Goal: Task Accomplishment & Management: Manage account settings

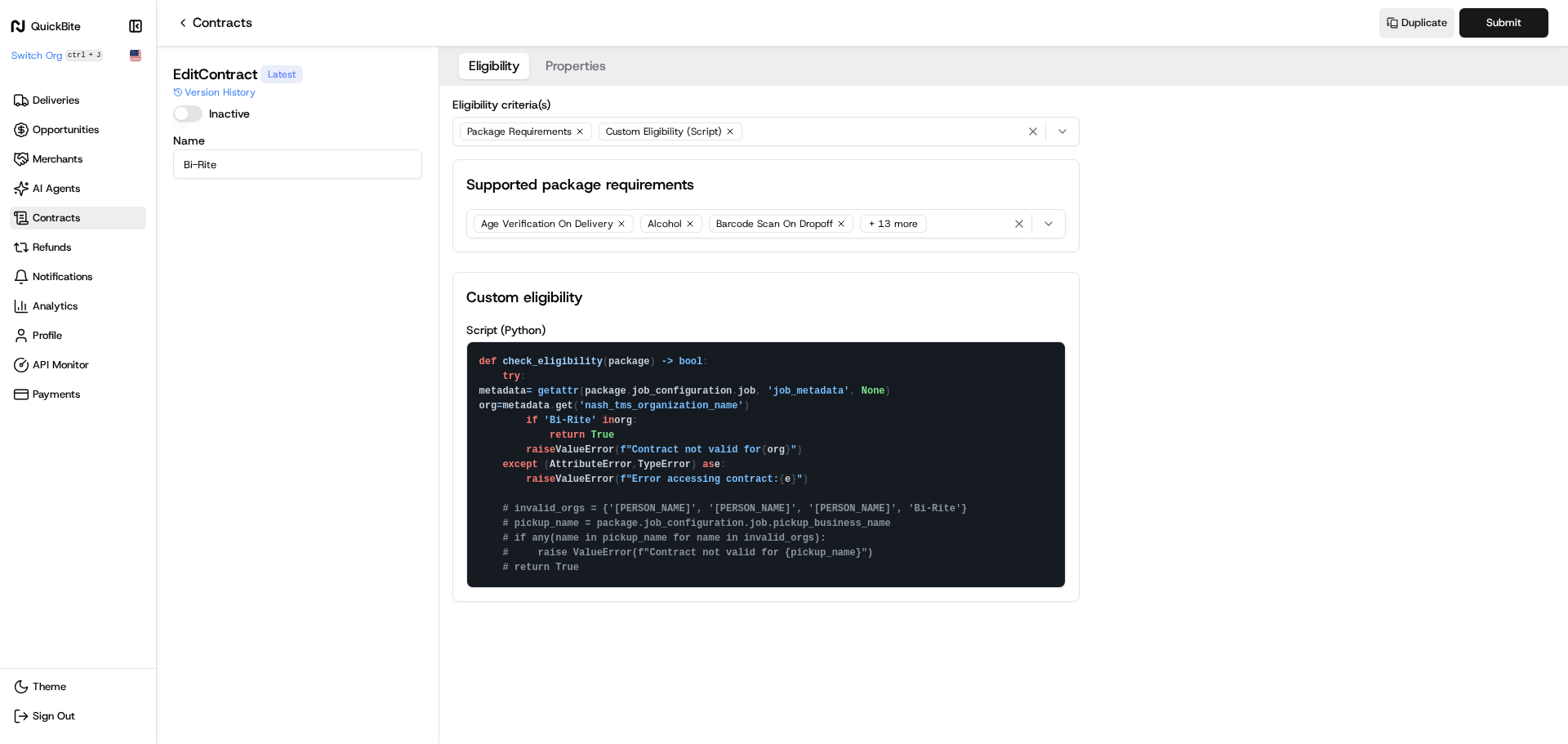
click at [556, 61] on button "Properties" at bounding box center [575, 66] width 80 height 26
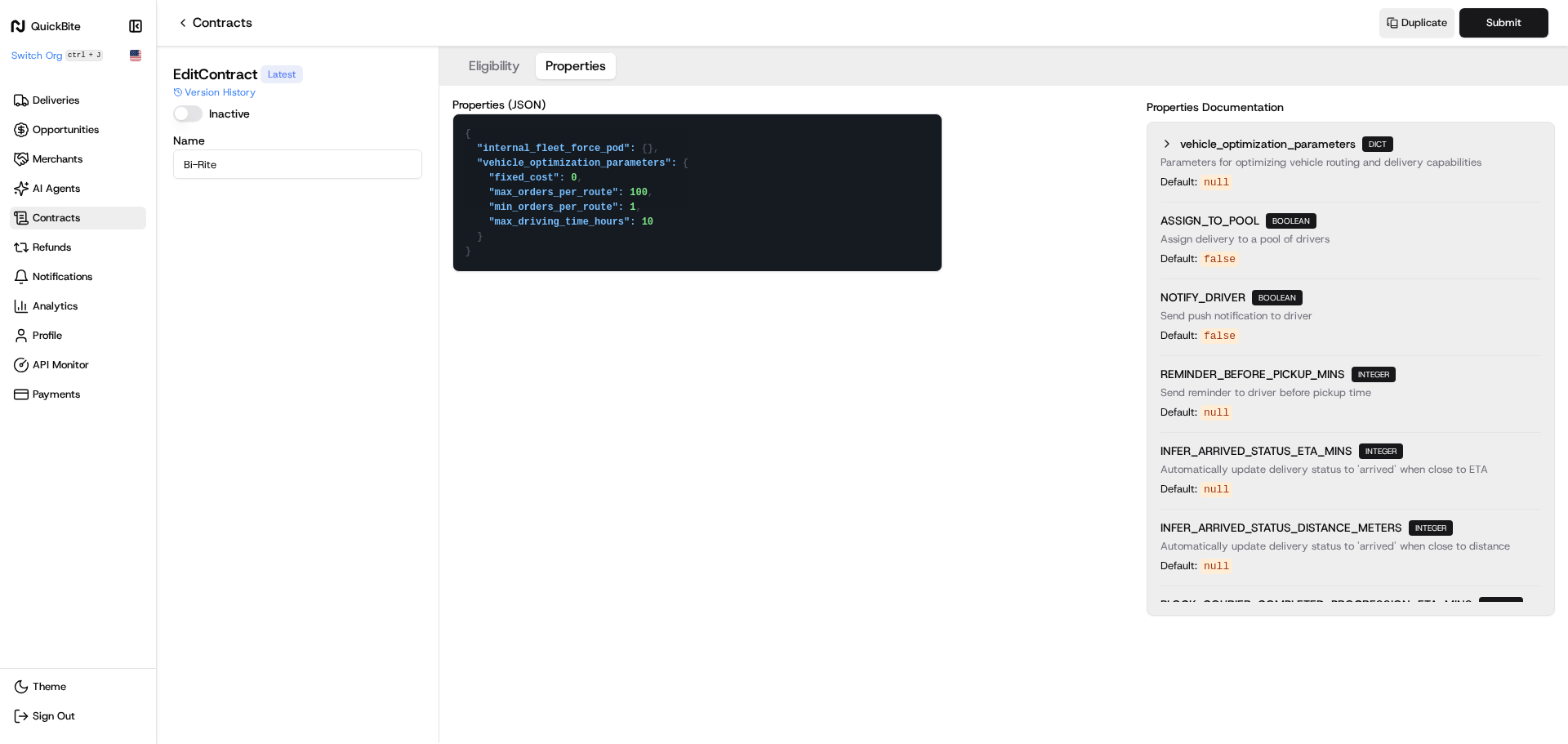
click at [505, 62] on button "Eligibility" at bounding box center [494, 66] width 71 height 26
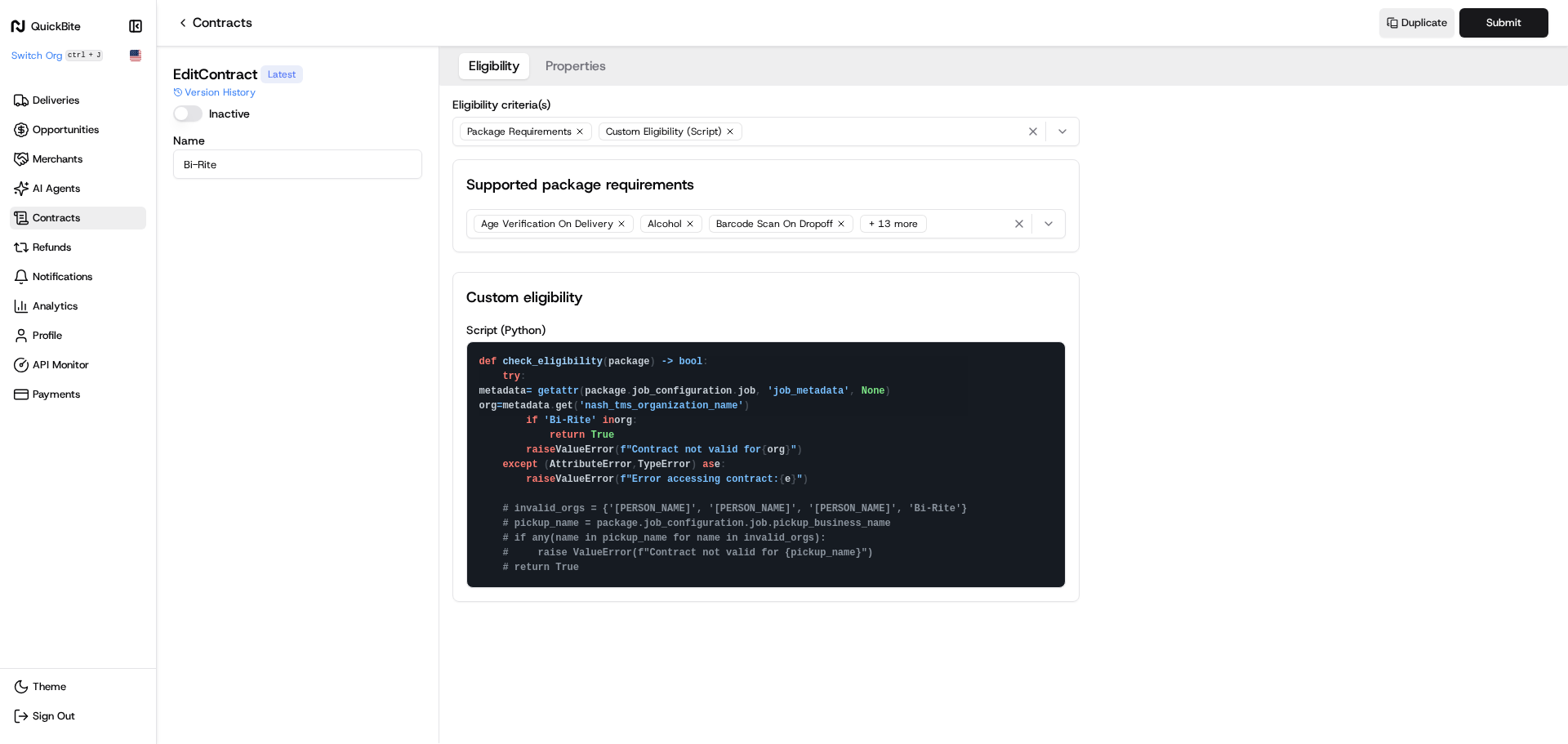
drag, startPoint x: 813, startPoint y: 475, endPoint x: 404, endPoint y: 326, distance: 435.3
click at [404, 326] on div "Edit Contract Latest Version History Inactive Name Bi-Rite Eligibility Properti…" at bounding box center [862, 394] width 1411 height 697
drag, startPoint x: 232, startPoint y: 170, endPoint x: 181, endPoint y: 164, distance: 51.4
click at [181, 164] on input "Bi-Rite" at bounding box center [297, 164] width 249 height 29
type input "Org eligibility"
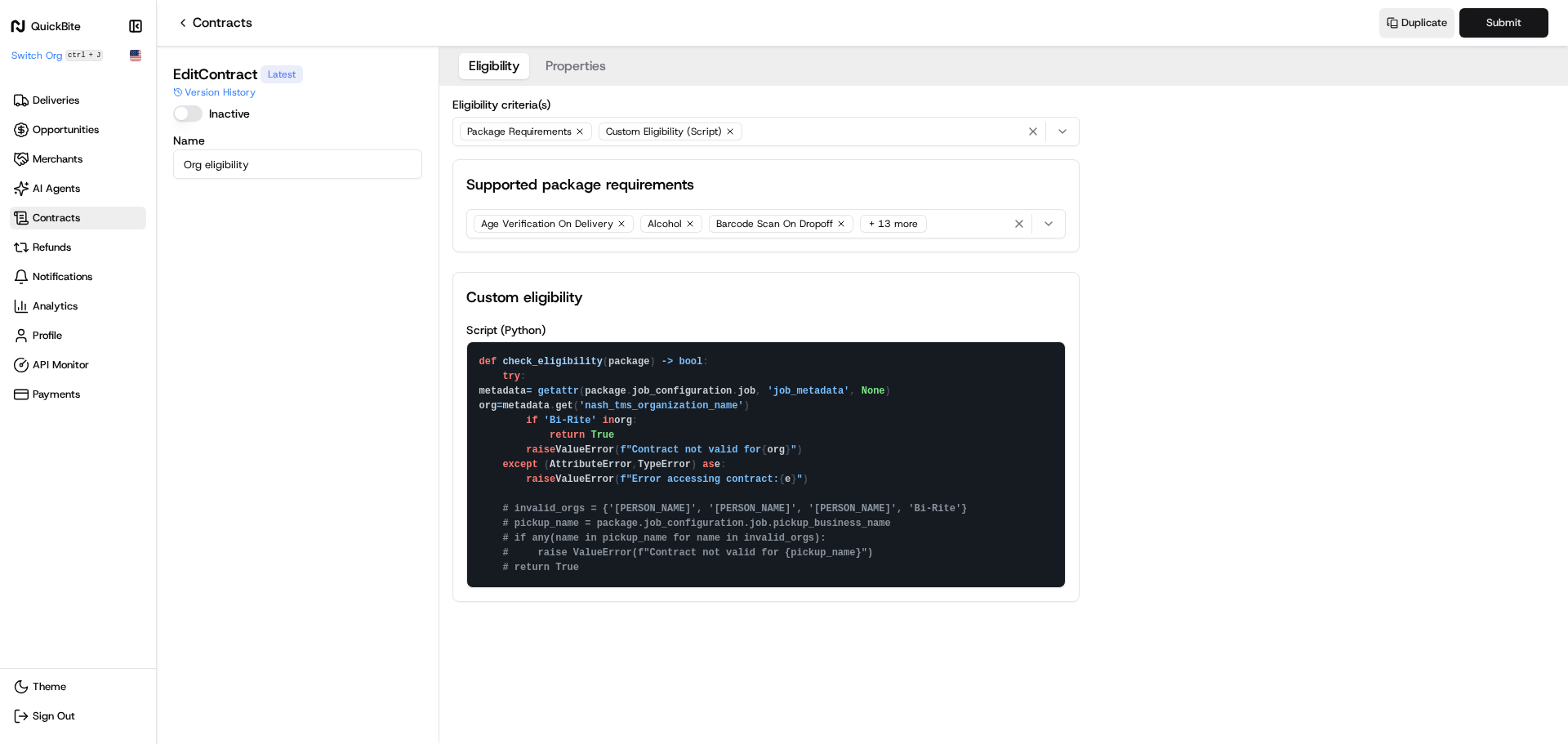
click at [1509, 17] on button "Submit" at bounding box center [1504, 22] width 89 height 29
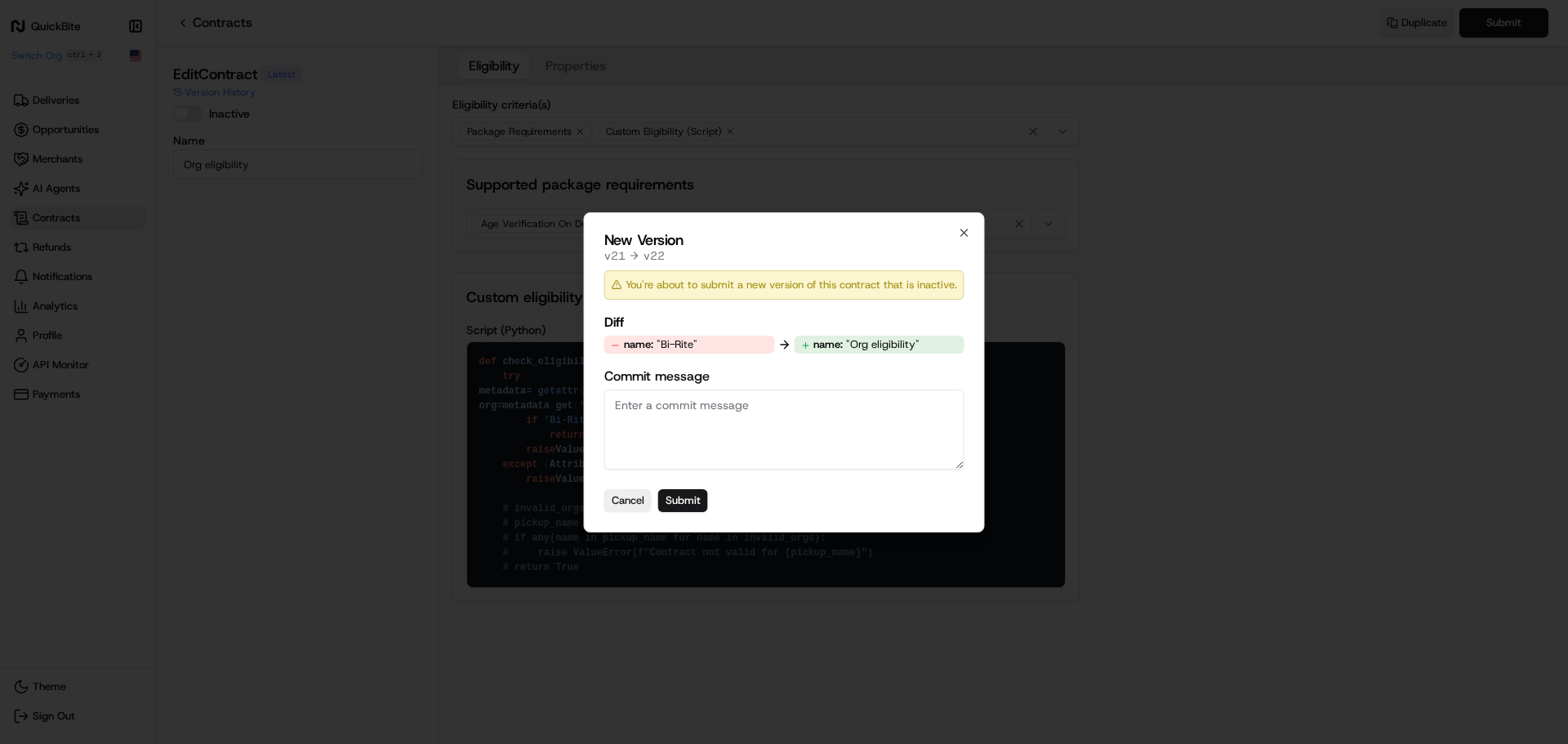
click at [711, 497] on div "Cancel Submit" at bounding box center [784, 501] width 360 height 23
click at [677, 508] on button "Submit" at bounding box center [683, 501] width 49 height 23
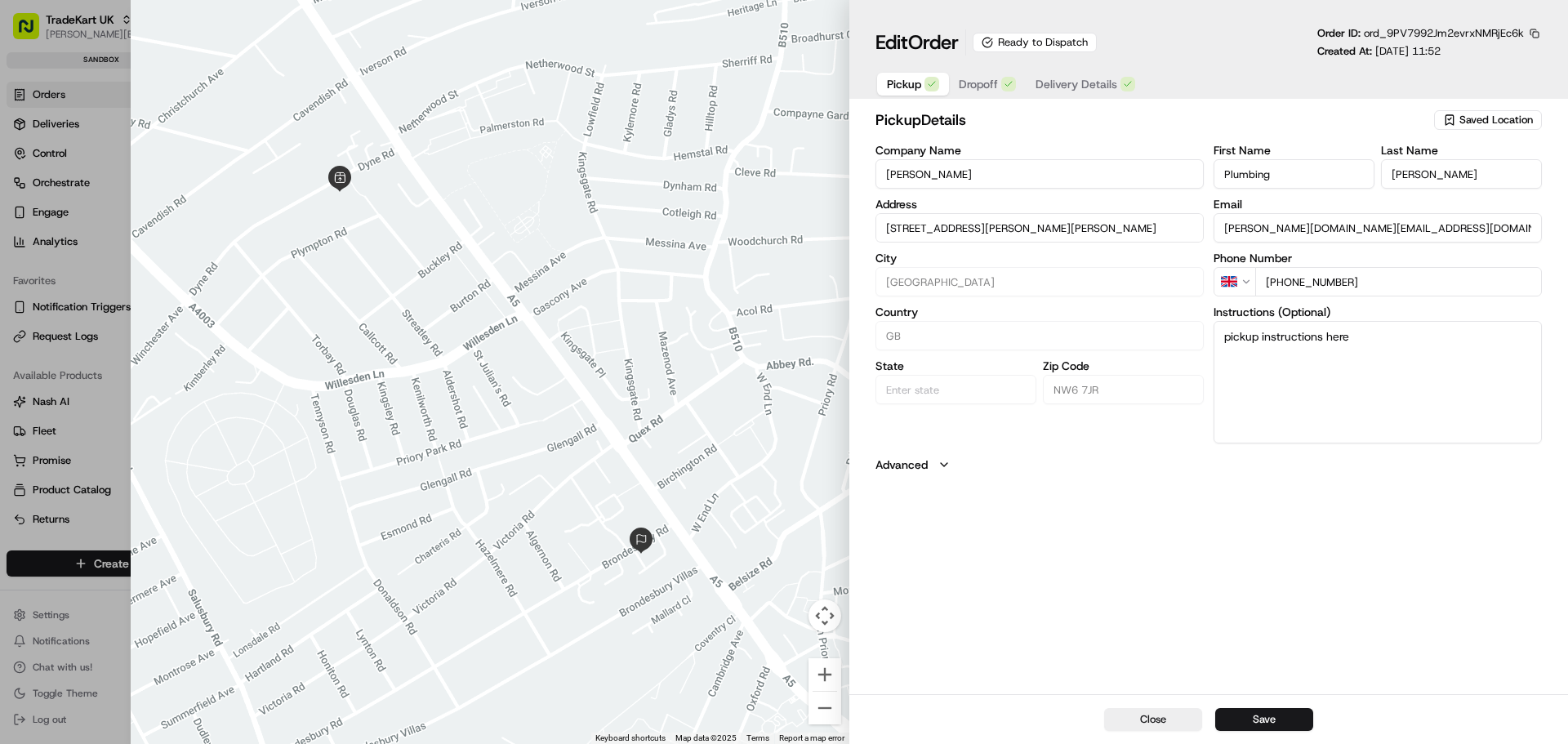
type input "+1"
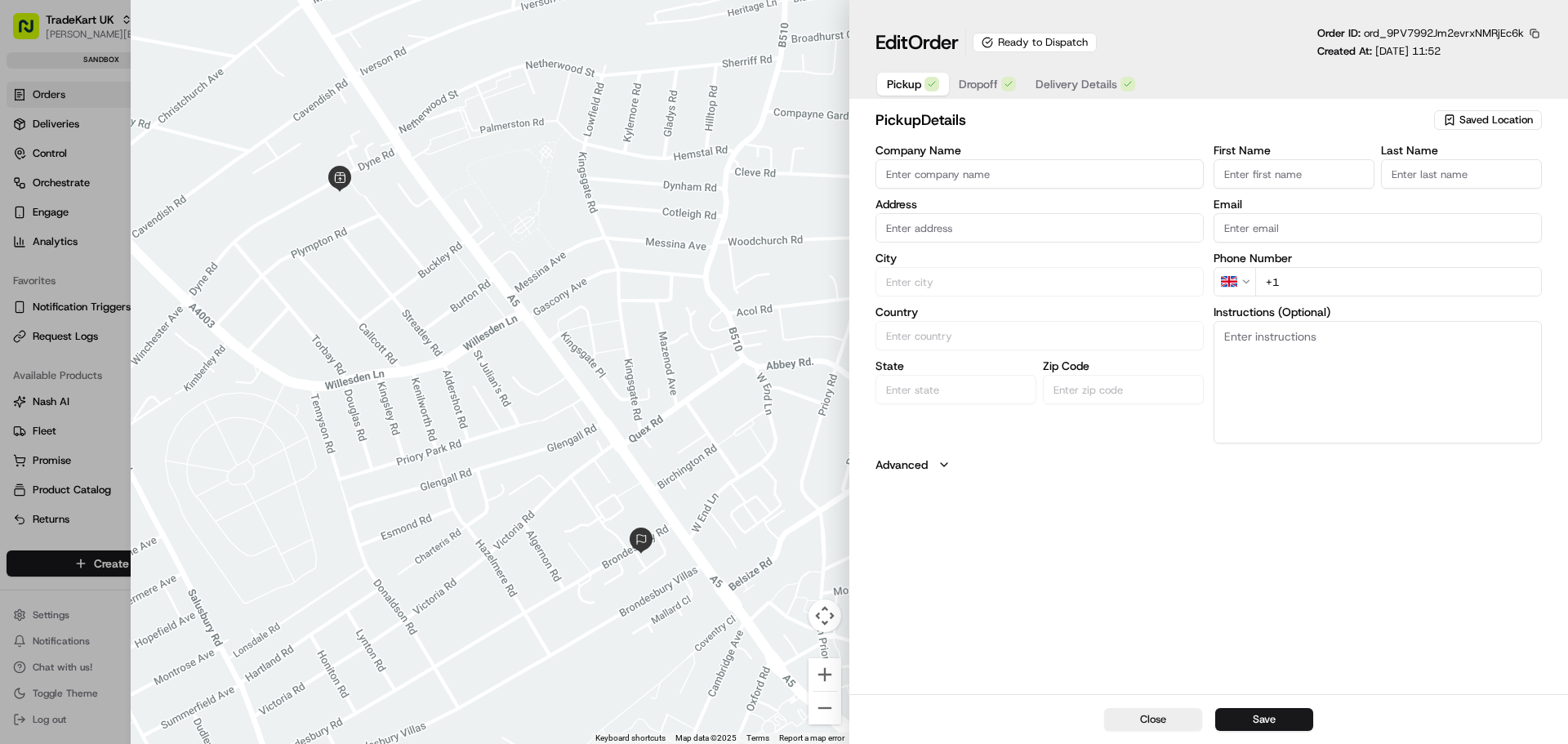
click at [78, 36] on div at bounding box center [784, 372] width 1568 height 744
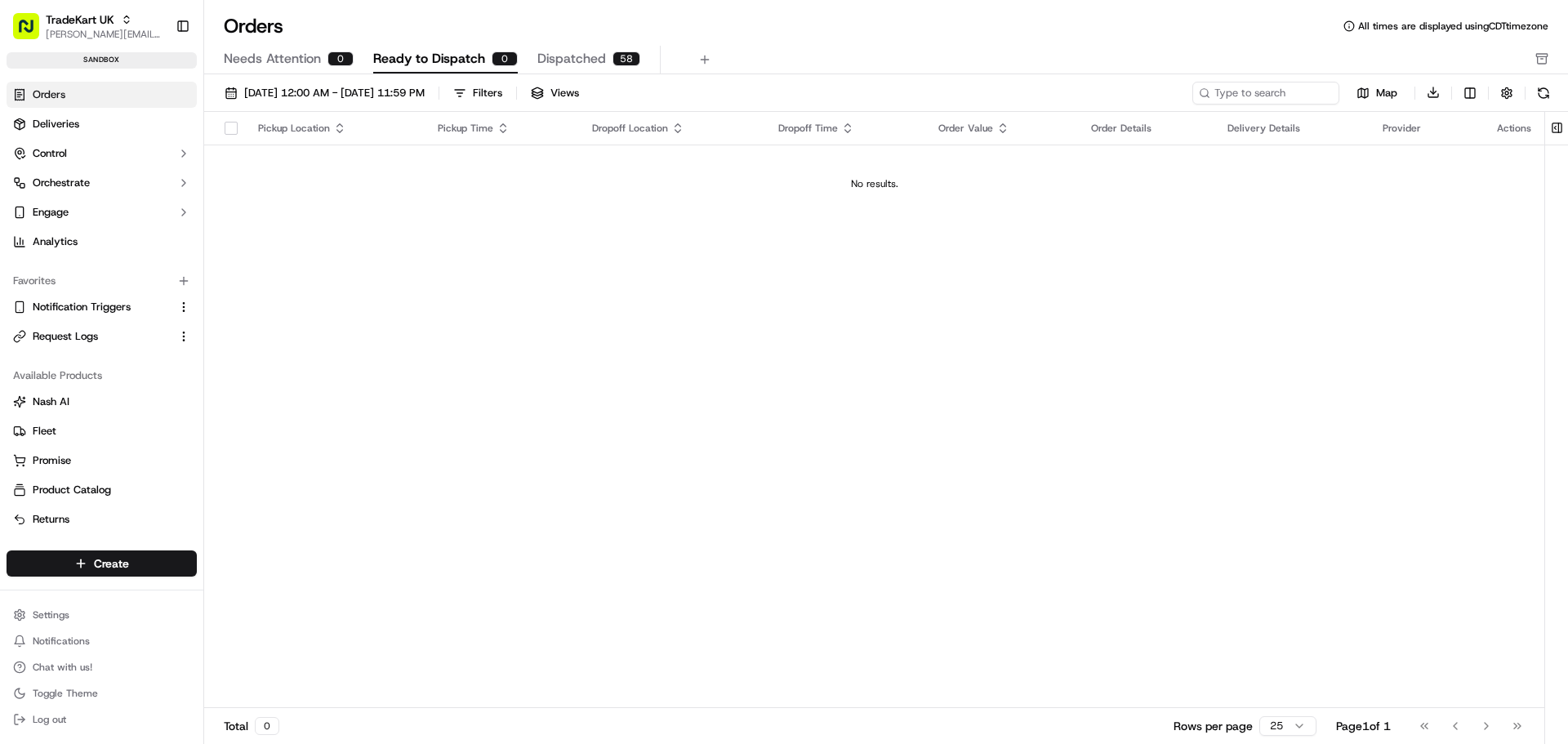
click at [78, 36] on span "[PERSON_NAME][EMAIL_ADDRESS][DOMAIN_NAME]" at bounding box center [104, 34] width 117 height 13
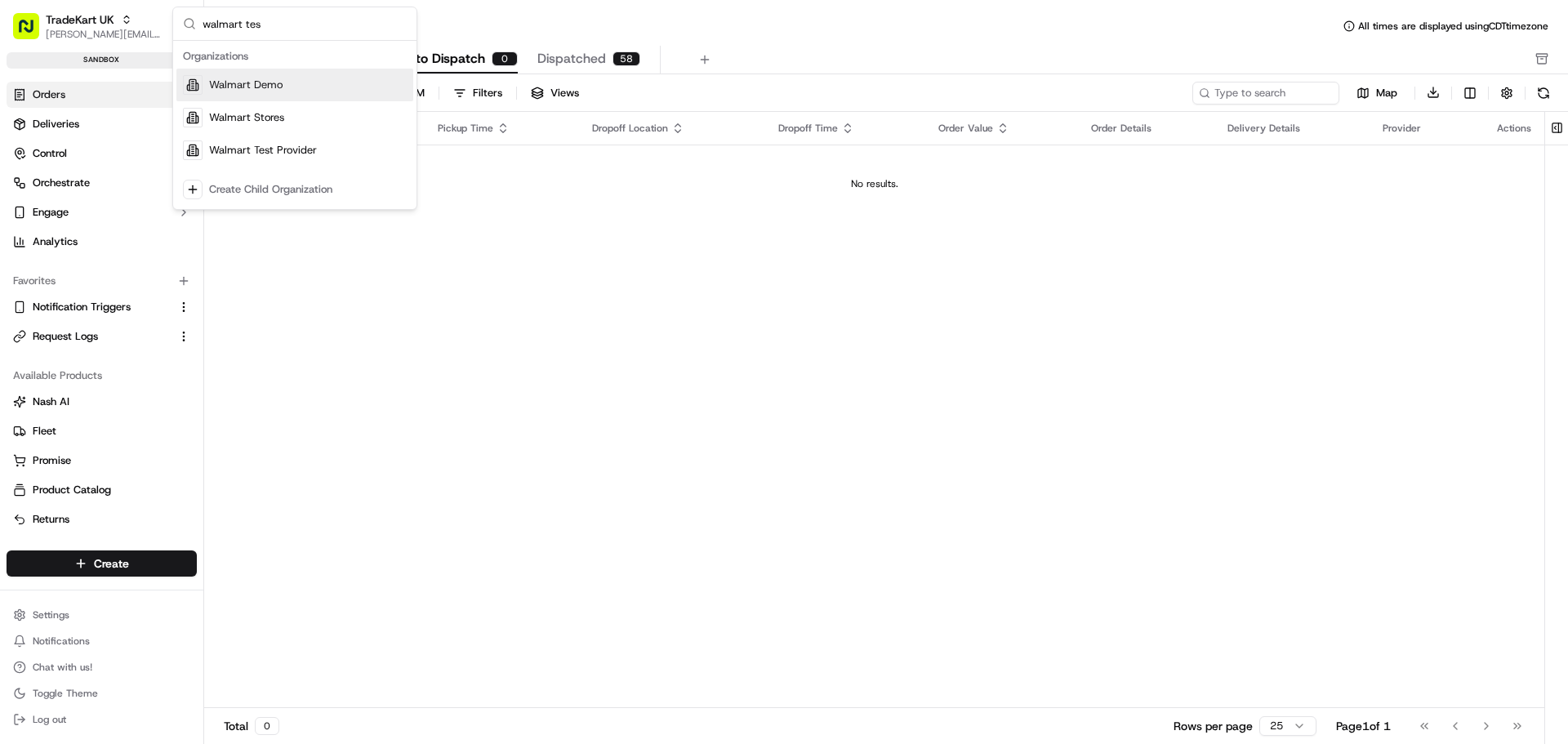
type input "walmart test"
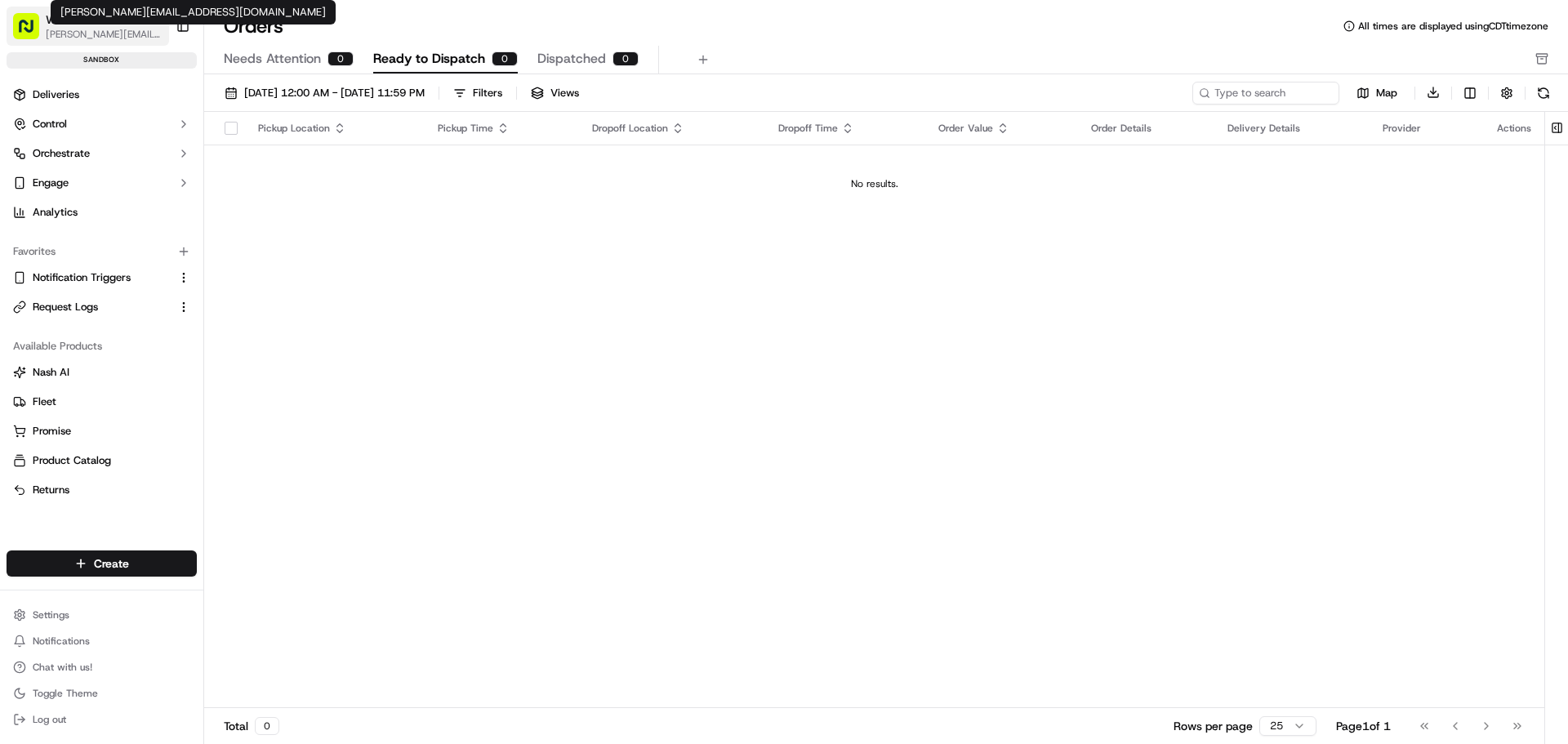
click at [91, 34] on span "[PERSON_NAME][EMAIL_ADDRESS][DOMAIN_NAME]" at bounding box center [104, 34] width 117 height 13
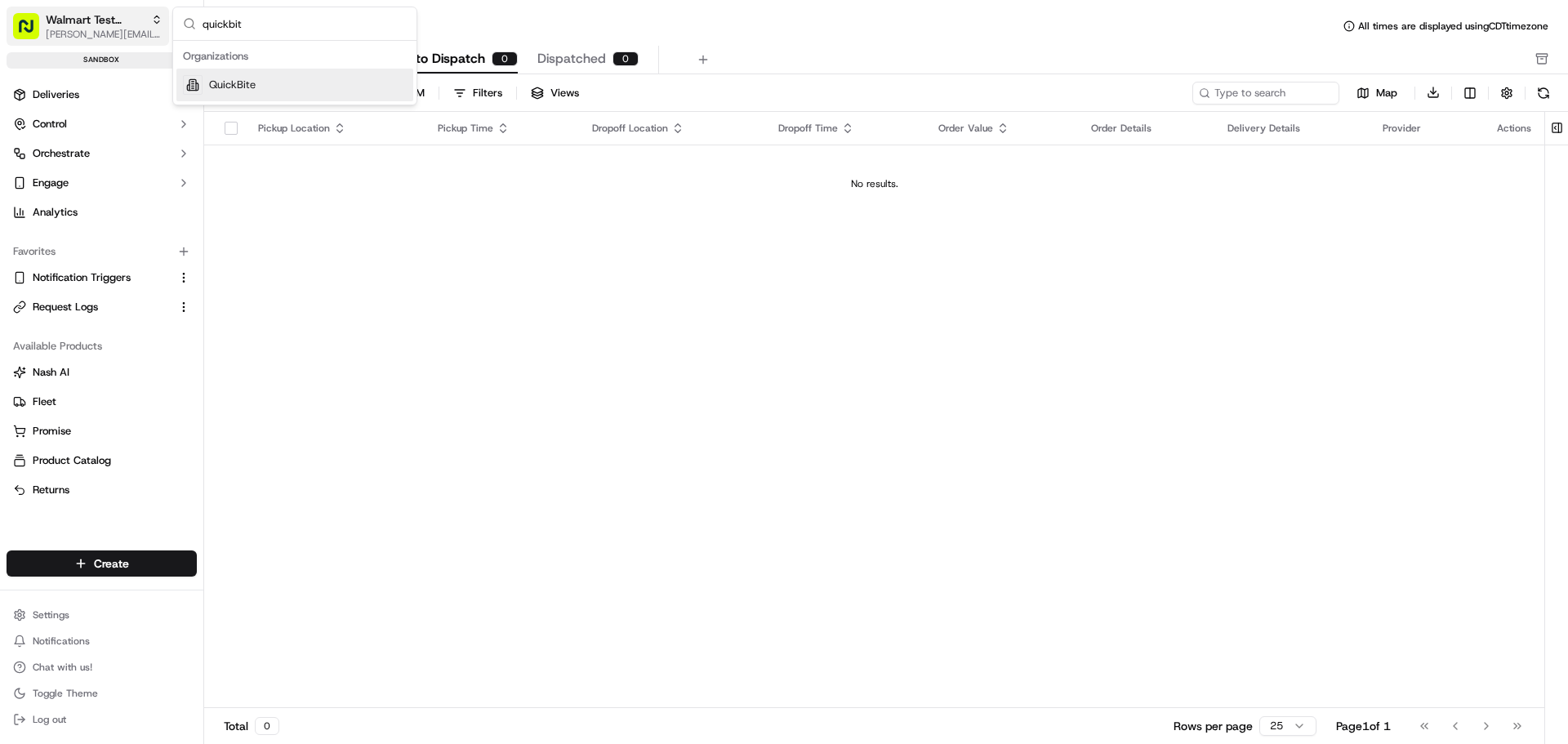
type input "quickbite"
click at [7, 7] on button "Walmart Test Provider jeff@usenash.com" at bounding box center [88, 26] width 163 height 39
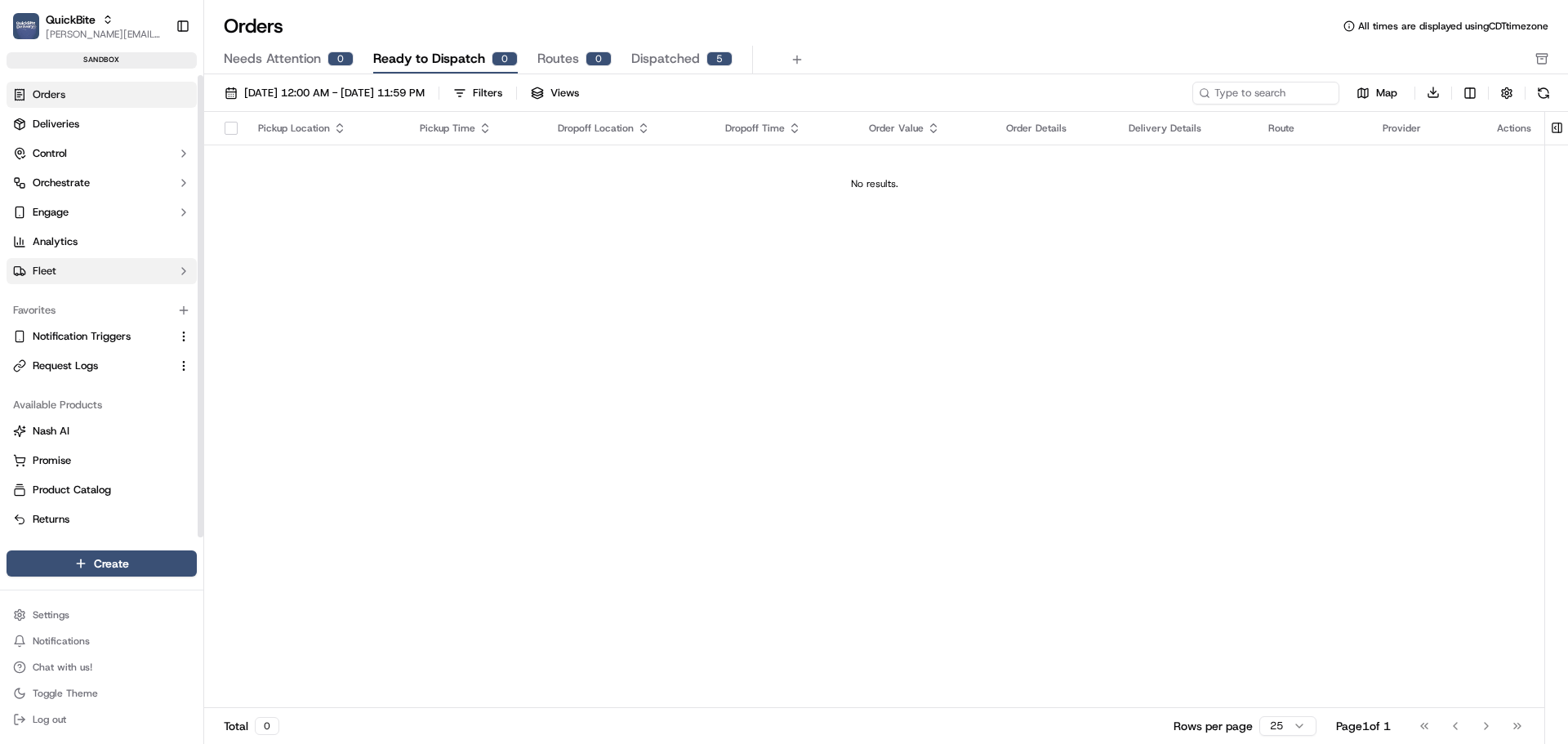
click at [77, 274] on button "Fleet" at bounding box center [102, 270] width 190 height 26
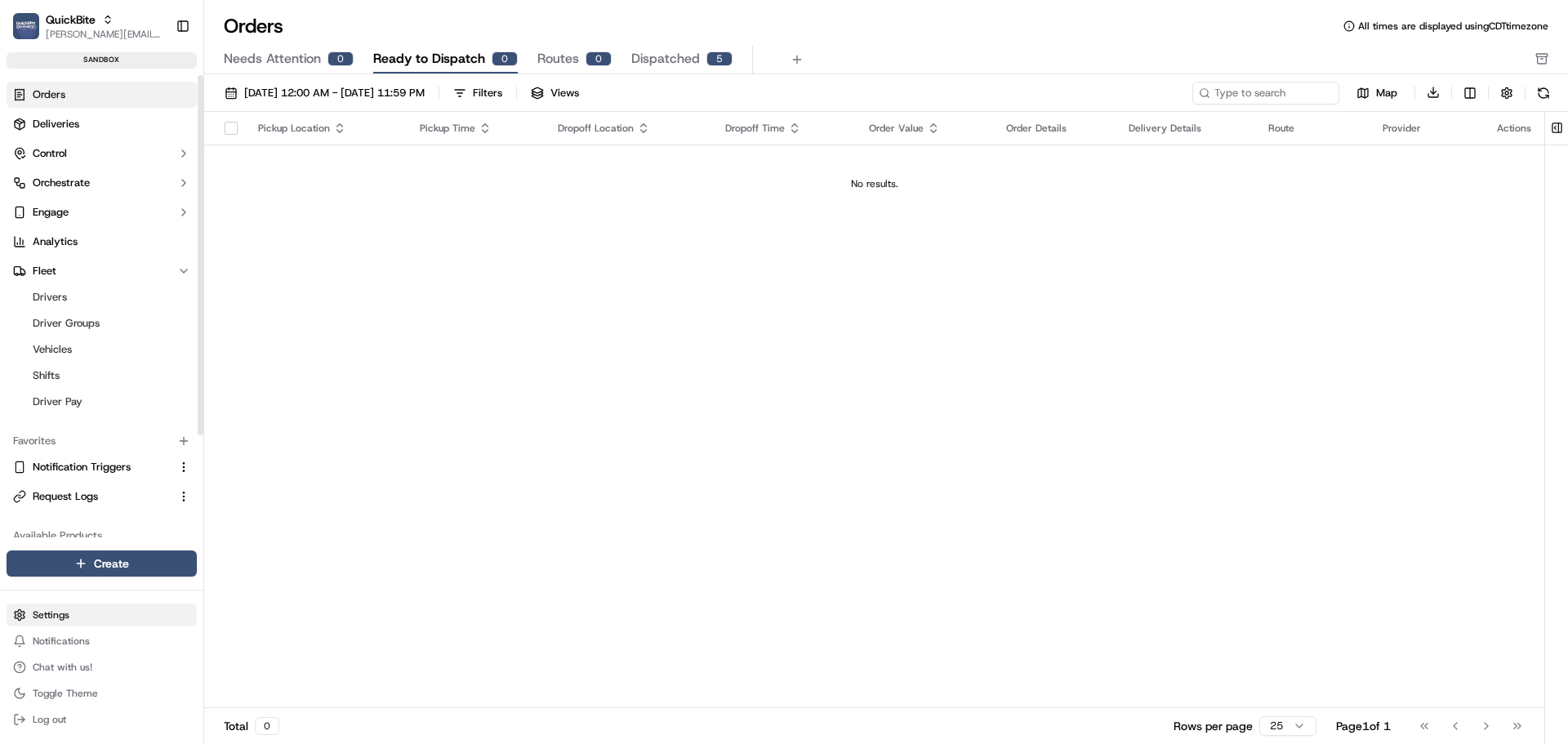
click at [85, 609] on html "QuickBite jeff@usenash.com Toggle Sidebar sandbox Orders Deliveries Control Orc…" at bounding box center [784, 372] width 1568 height 744
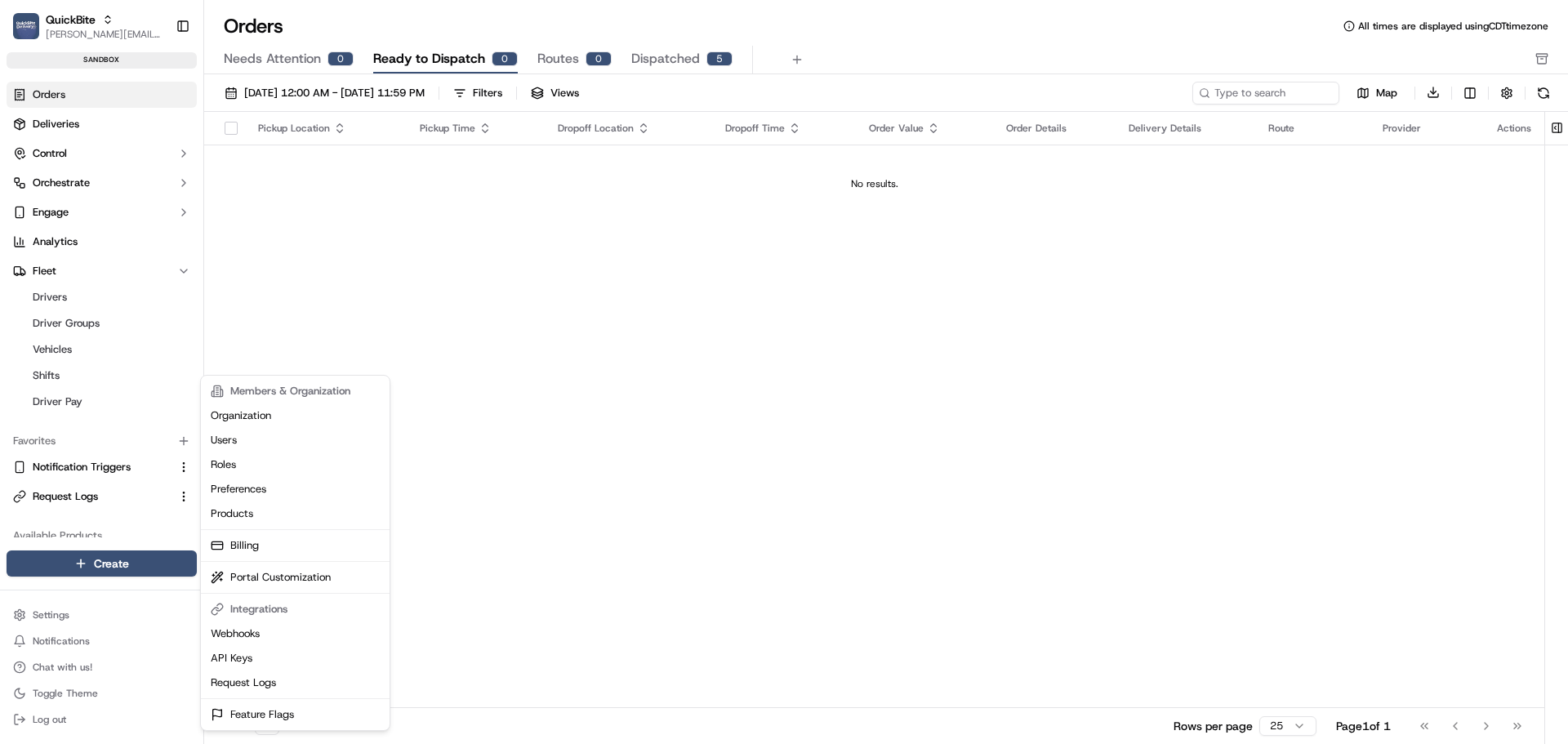
click at [78, 170] on html "QuickBite jeff@usenash.com Toggle Sidebar sandbox Orders Deliveries Control Orc…" at bounding box center [784, 372] width 1568 height 744
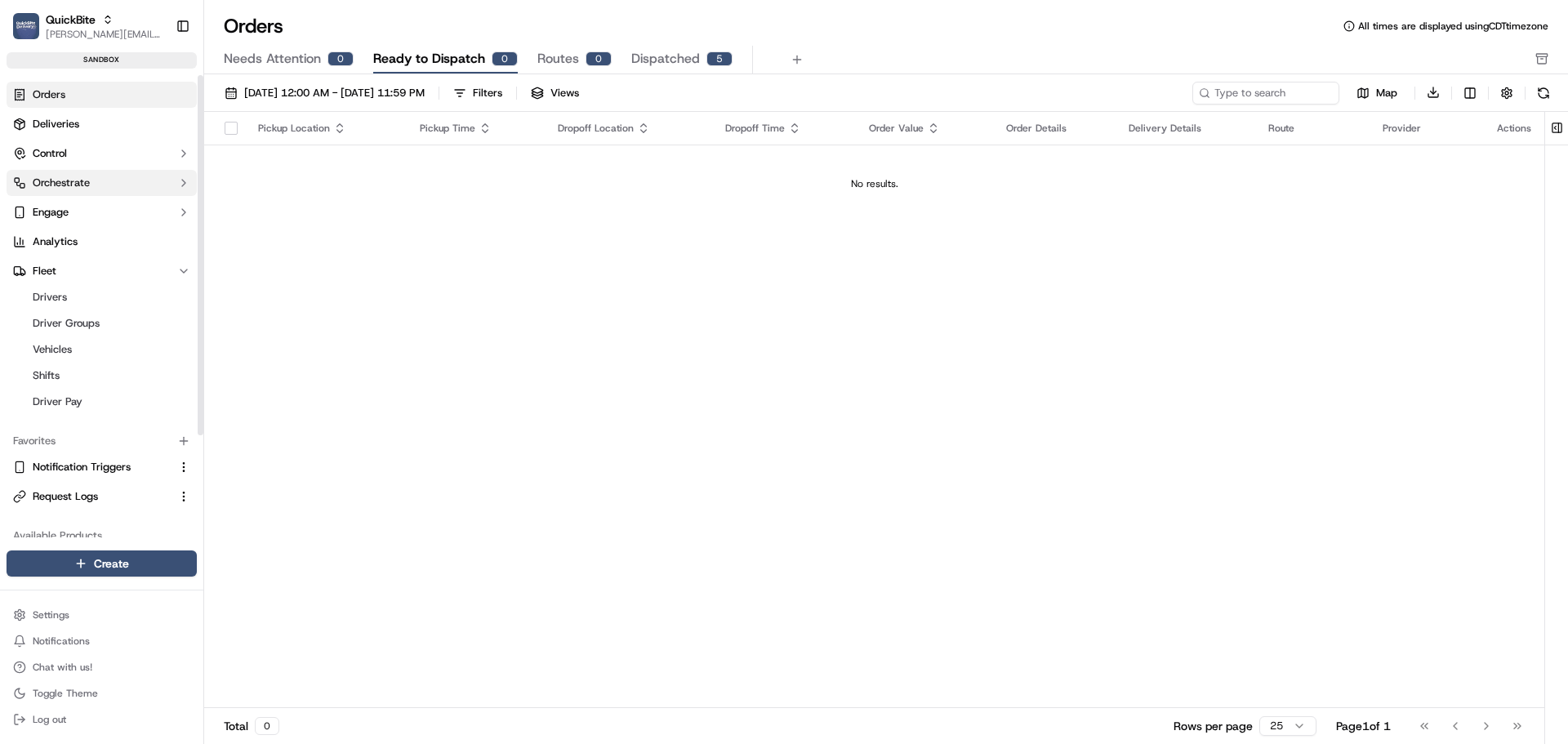
click at [83, 174] on button "Orchestrate" at bounding box center [102, 182] width 190 height 26
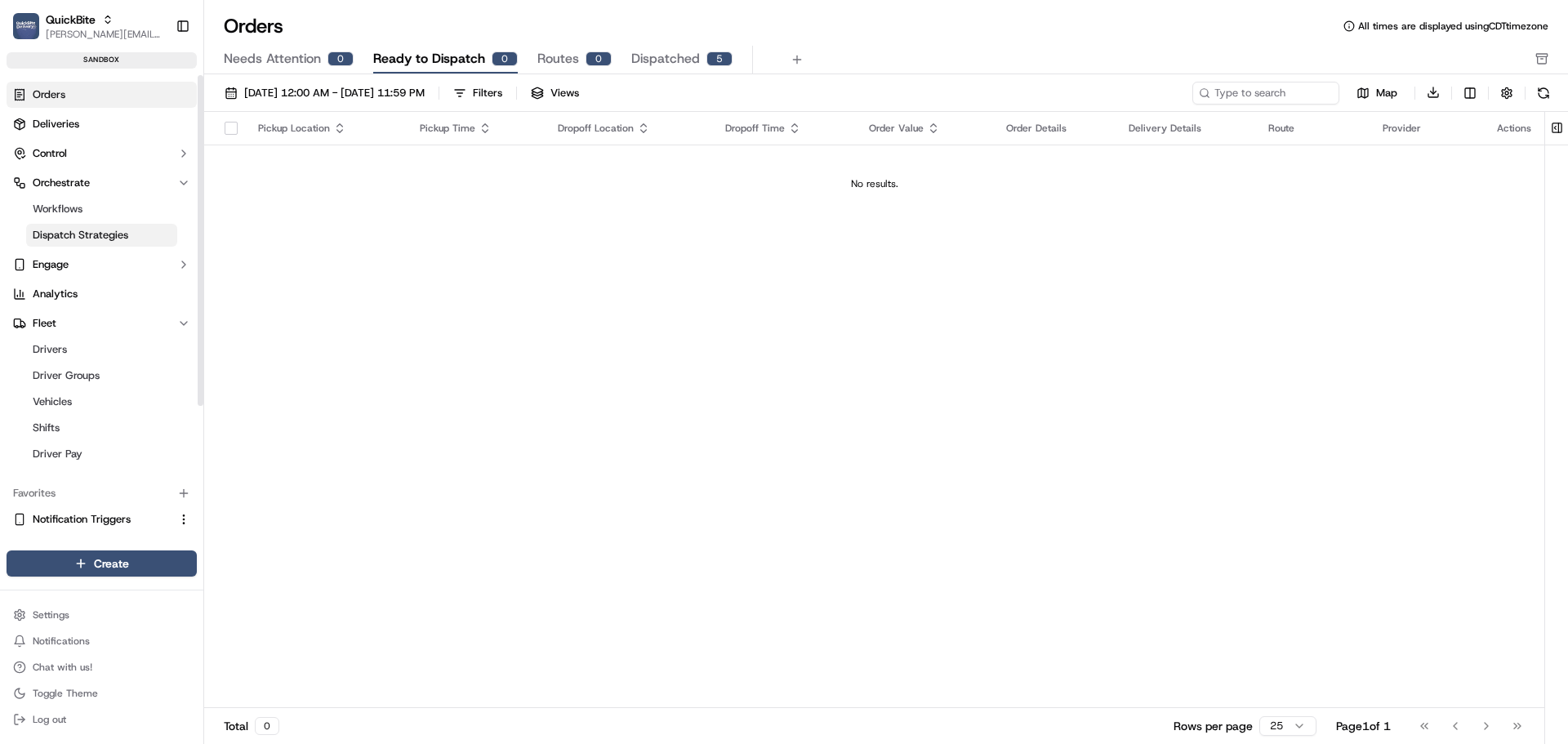
click at [91, 242] on span "Dispatch Strategies" at bounding box center [80, 234] width 96 height 15
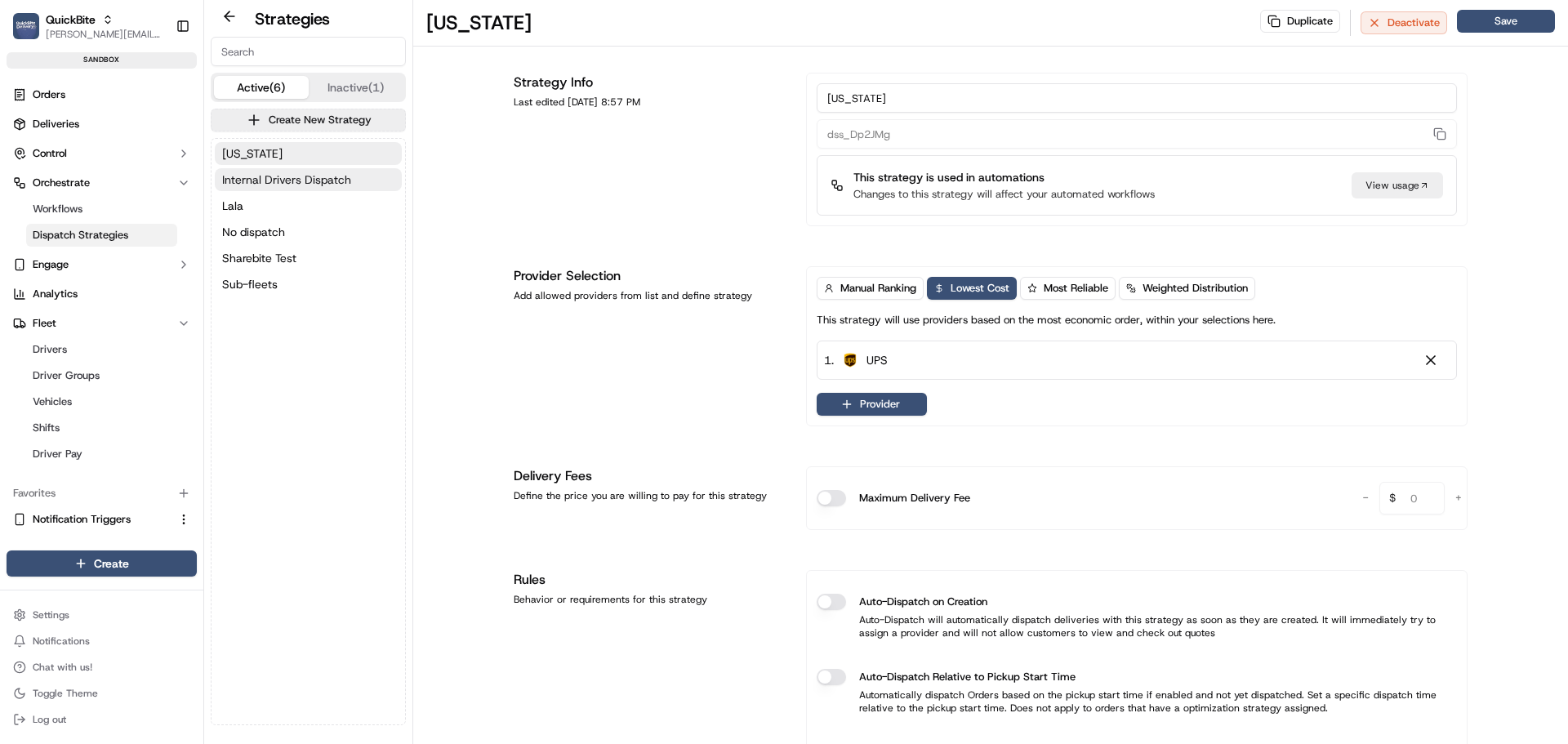
click at [325, 178] on span "Internal Drivers Dispatch" at bounding box center [286, 179] width 129 height 16
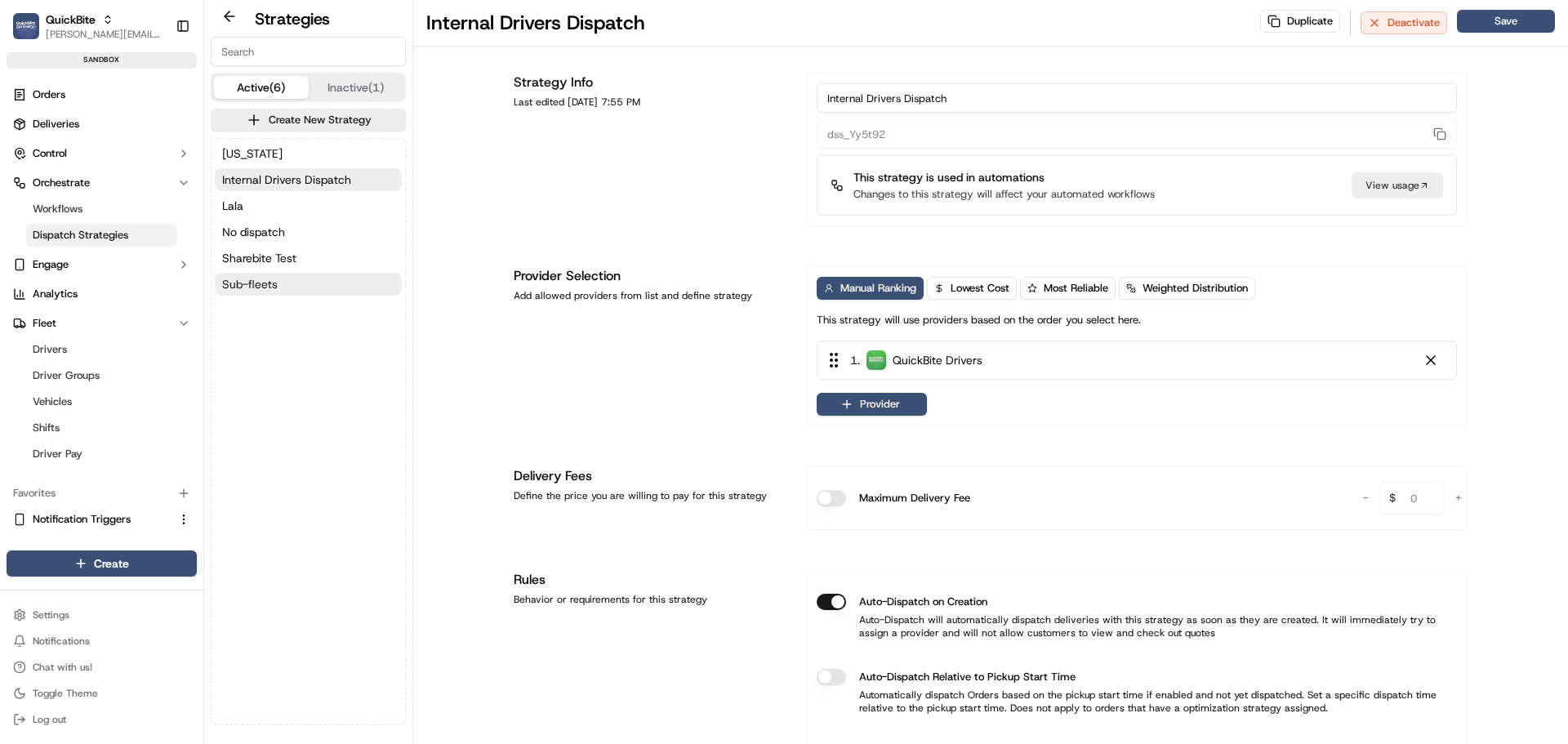
click at [305, 284] on button "Sub-fleets" at bounding box center [308, 285] width 187 height 23
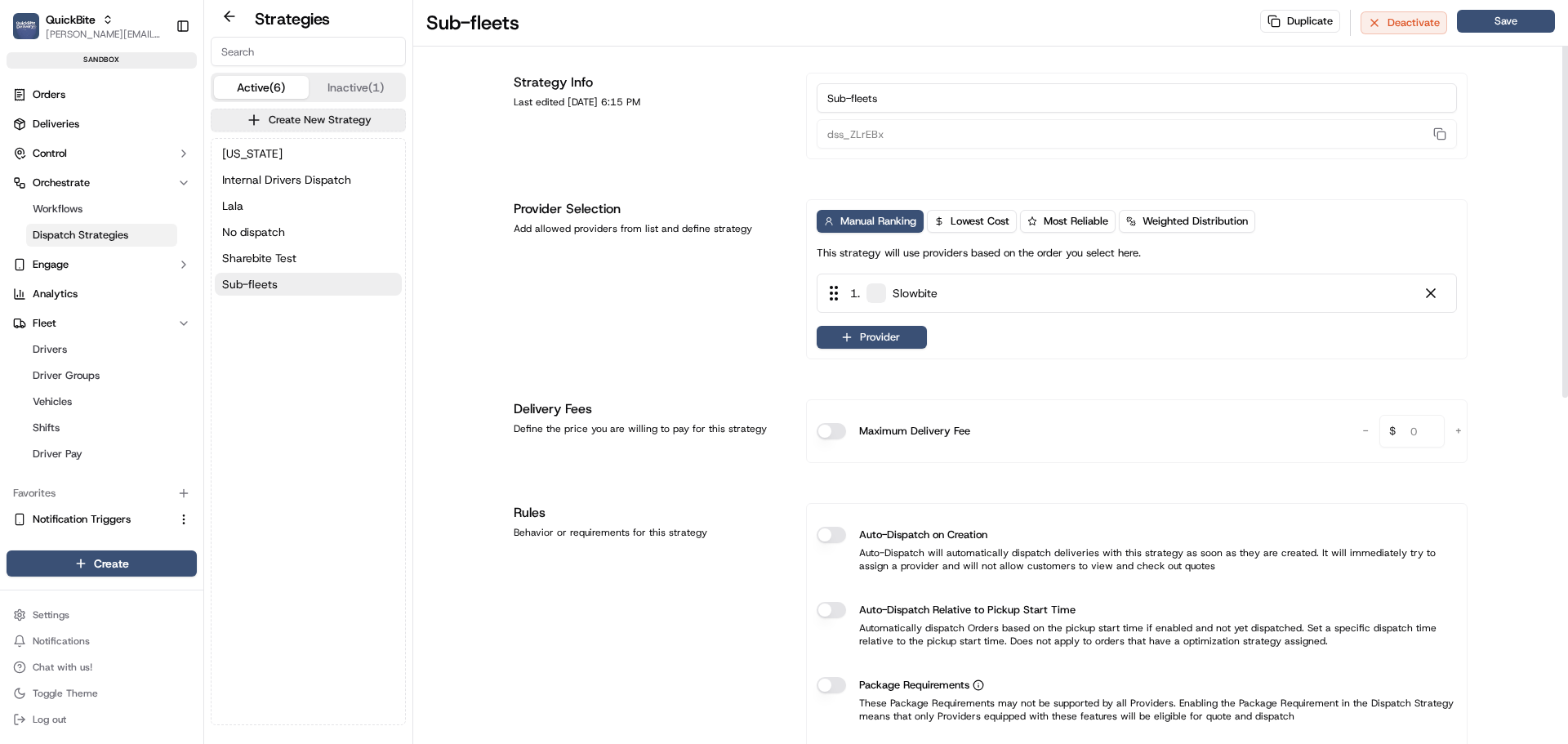
click at [825, 539] on button "Auto-Dispatch on Creation" at bounding box center [831, 535] width 29 height 16
click at [1512, 19] on button "Save" at bounding box center [1505, 21] width 98 height 23
click at [140, 565] on html "QuickBite jeff@usenash.com Toggle Sidebar sandbox Orders Deliveries Control Orc…" at bounding box center [784, 372] width 1568 height 744
click at [72, 122] on html "QuickBite jeff@usenash.com Toggle Sidebar sandbox Orders Deliveries Control Orc…" at bounding box center [784, 372] width 1568 height 744
click at [76, 122] on span "Deliveries" at bounding box center [56, 124] width 46 height 15
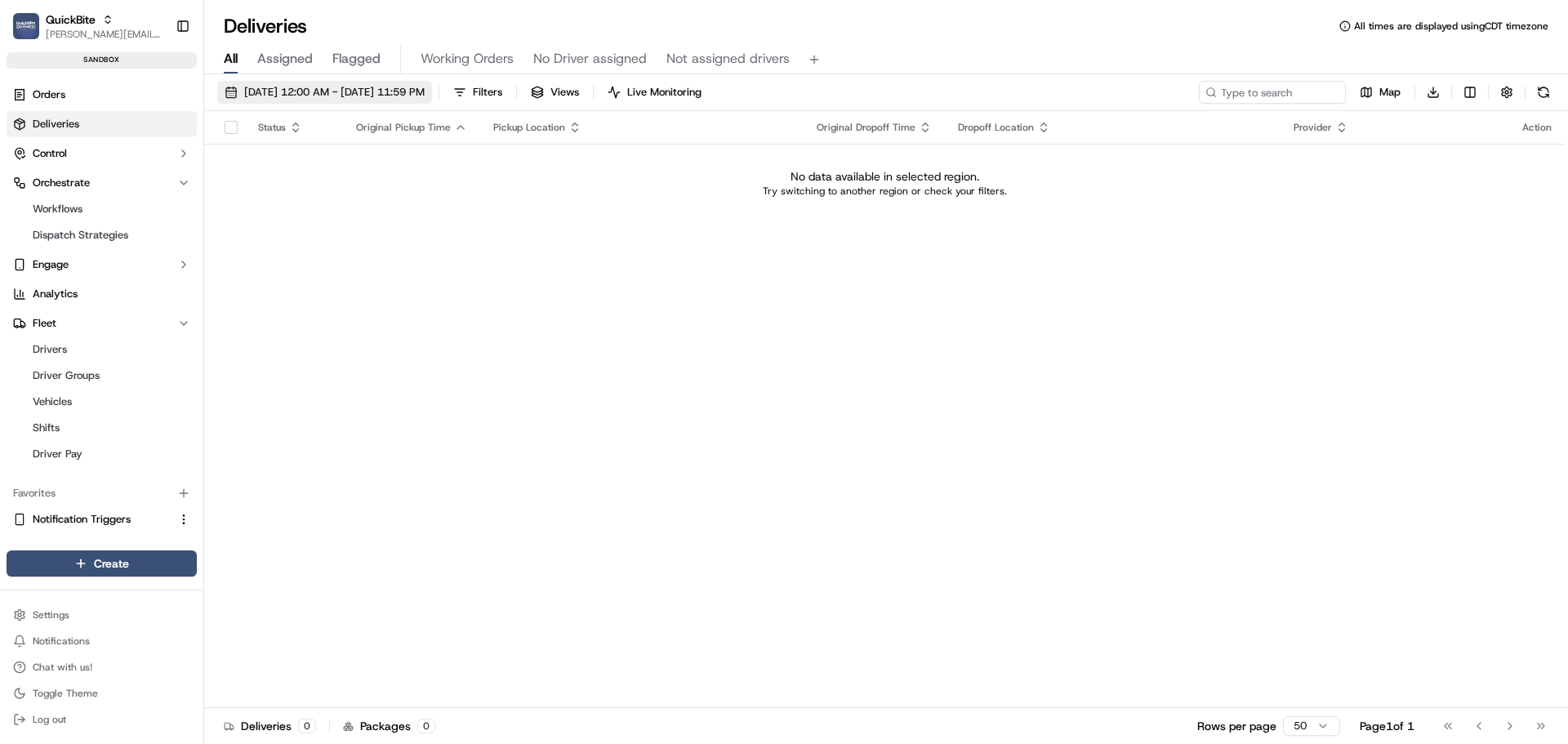
click at [422, 89] on span "09/16/2025 12:00 AM - 09/16/2025 11:59 PM" at bounding box center [334, 92] width 180 height 15
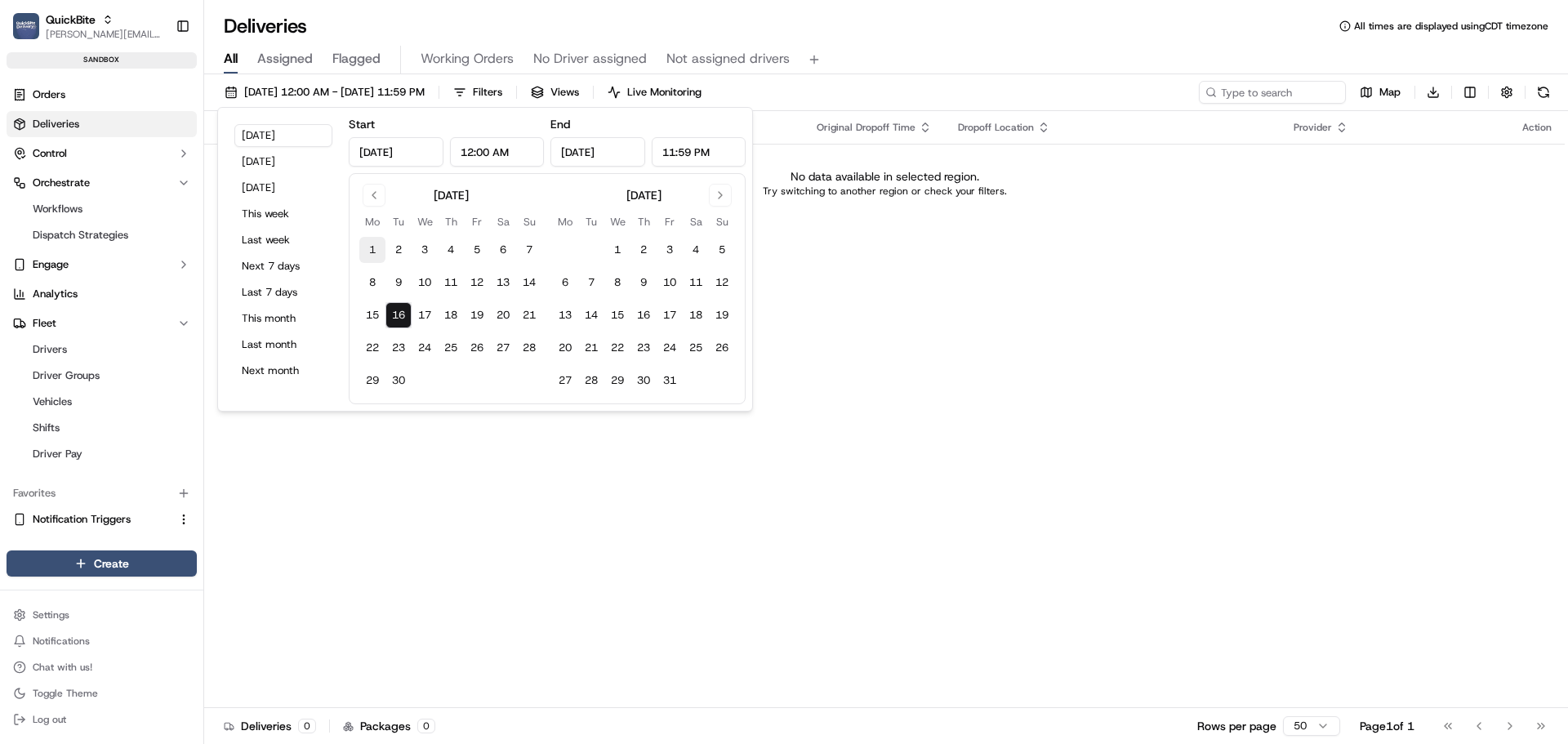
click at [376, 251] on button "1" at bounding box center [372, 250] width 26 height 26
type input "Sep 1, 2025"
click at [398, 311] on button "16" at bounding box center [398, 315] width 26 height 26
type input "Sep 16, 2025"
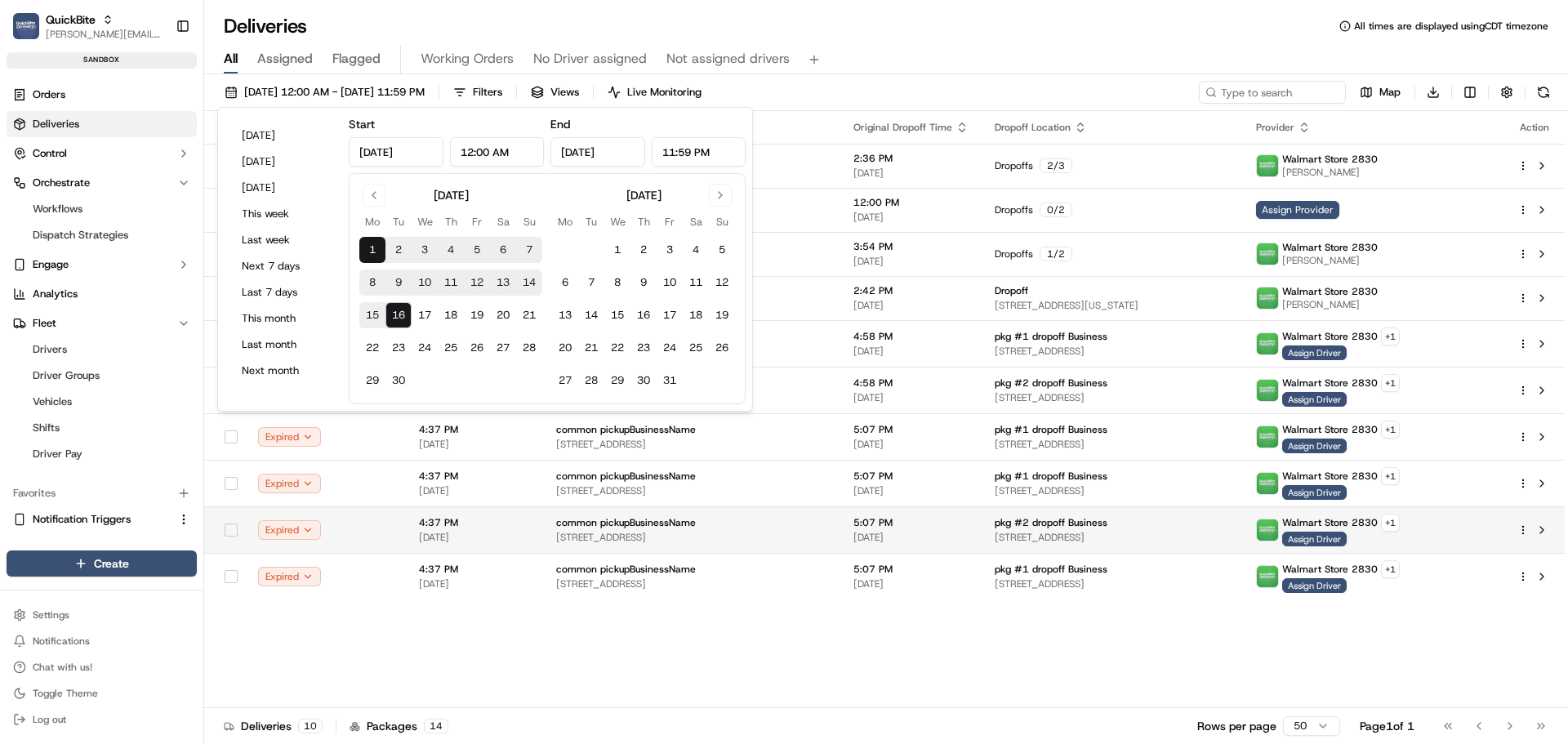
click at [927, 510] on td "5:07 PM 09/11/2025" at bounding box center [911, 530] width 141 height 46
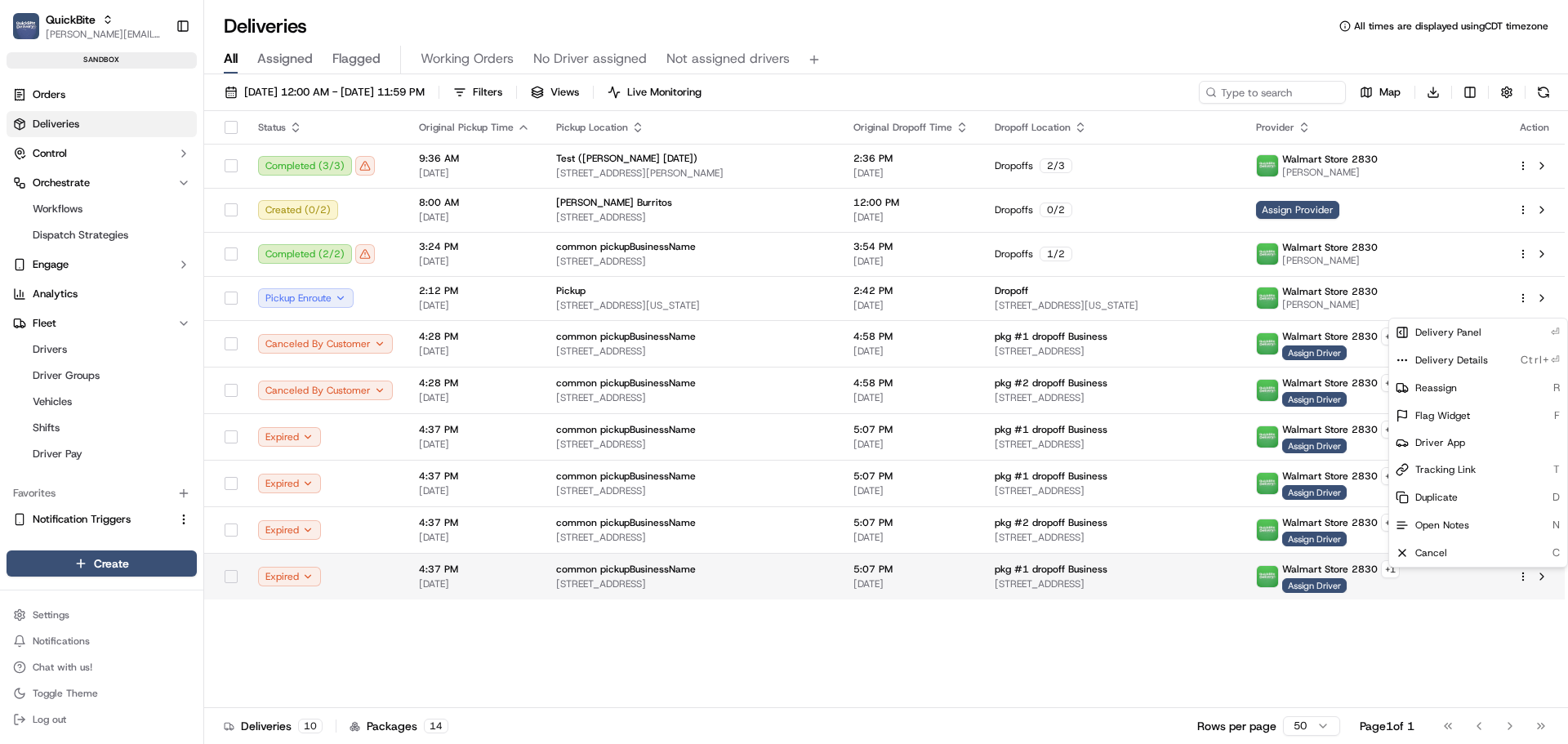
click at [1523, 575] on html "QuickBite jeff@usenash.com Toggle Sidebar sandbox Orders Deliveries Control Orc…" at bounding box center [784, 372] width 1568 height 744
click at [1471, 500] on div "Duplicate D" at bounding box center [1478, 497] width 178 height 28
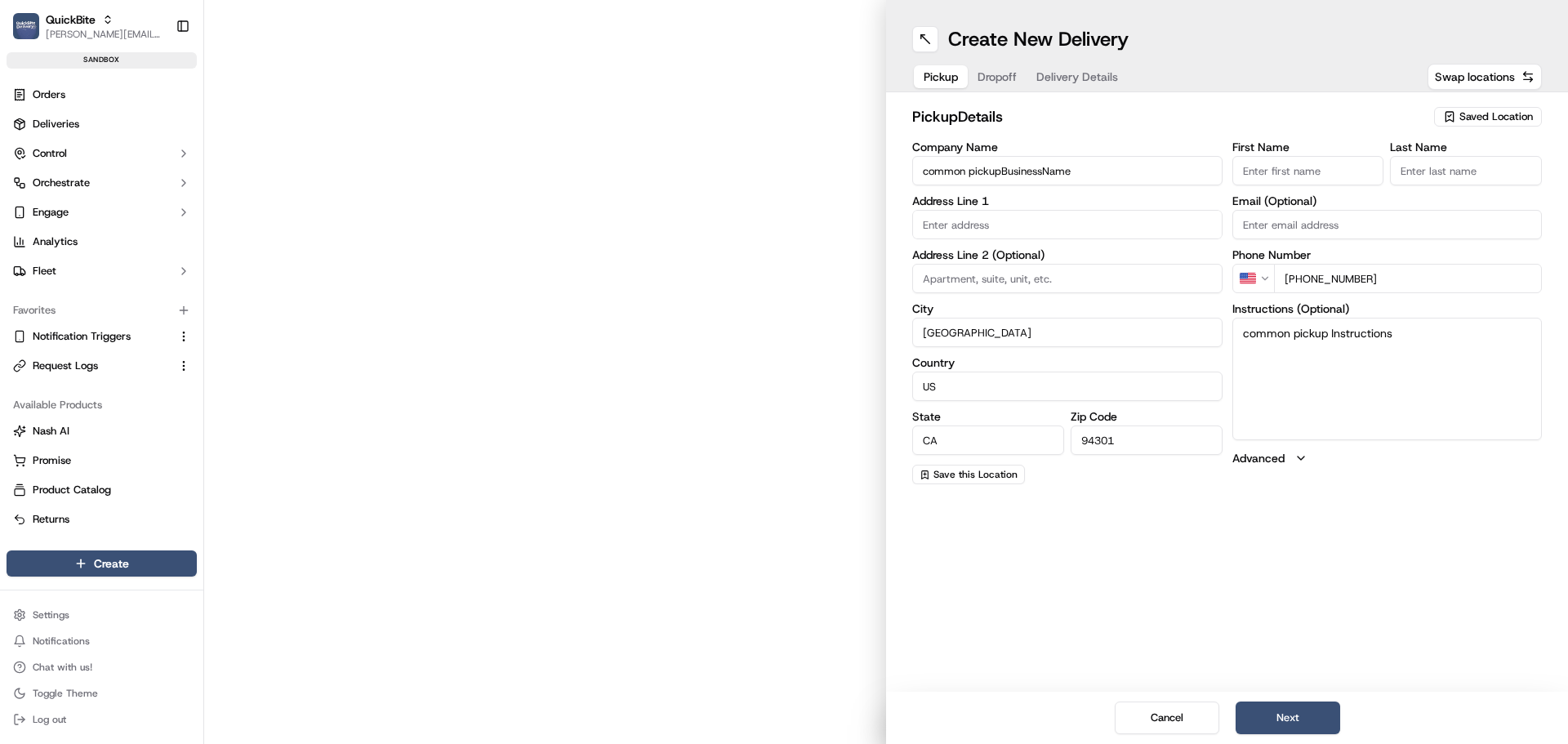
type input "[STREET_ADDRESS]"
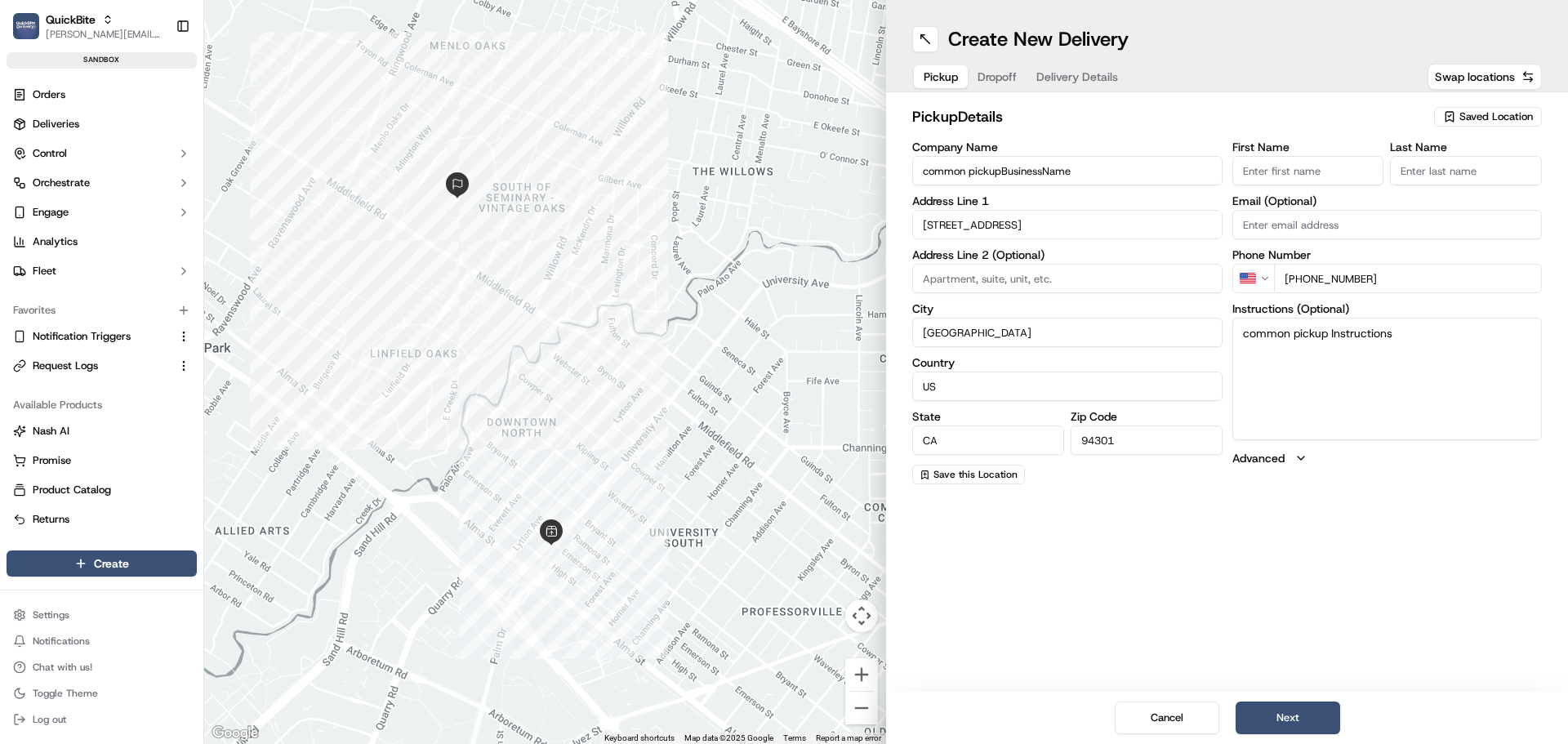
click at [1089, 78] on span "Delivery Details" at bounding box center [1077, 77] width 81 height 16
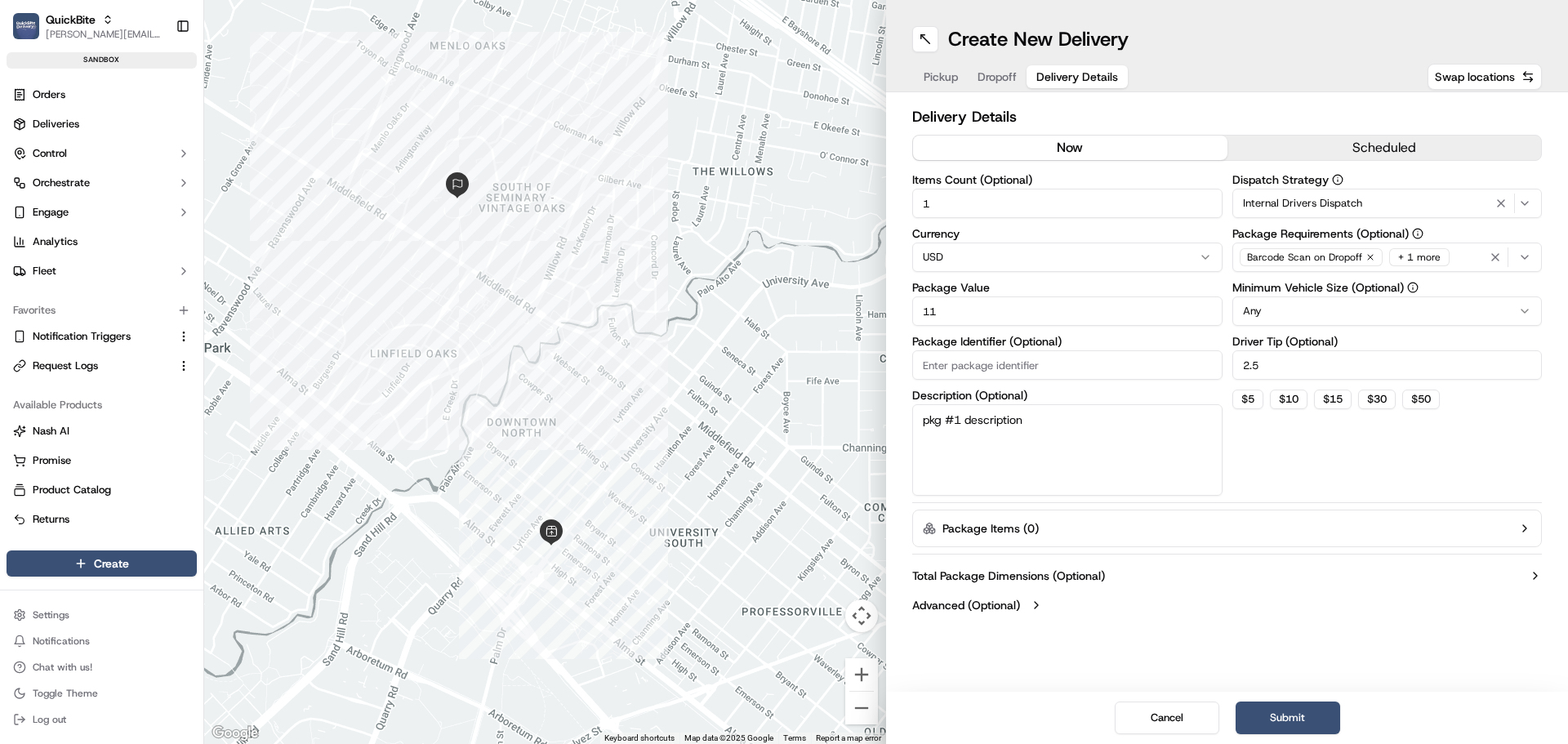
click at [1307, 201] on span "Internal Drivers Dispatch" at bounding box center [1302, 202] width 119 height 15
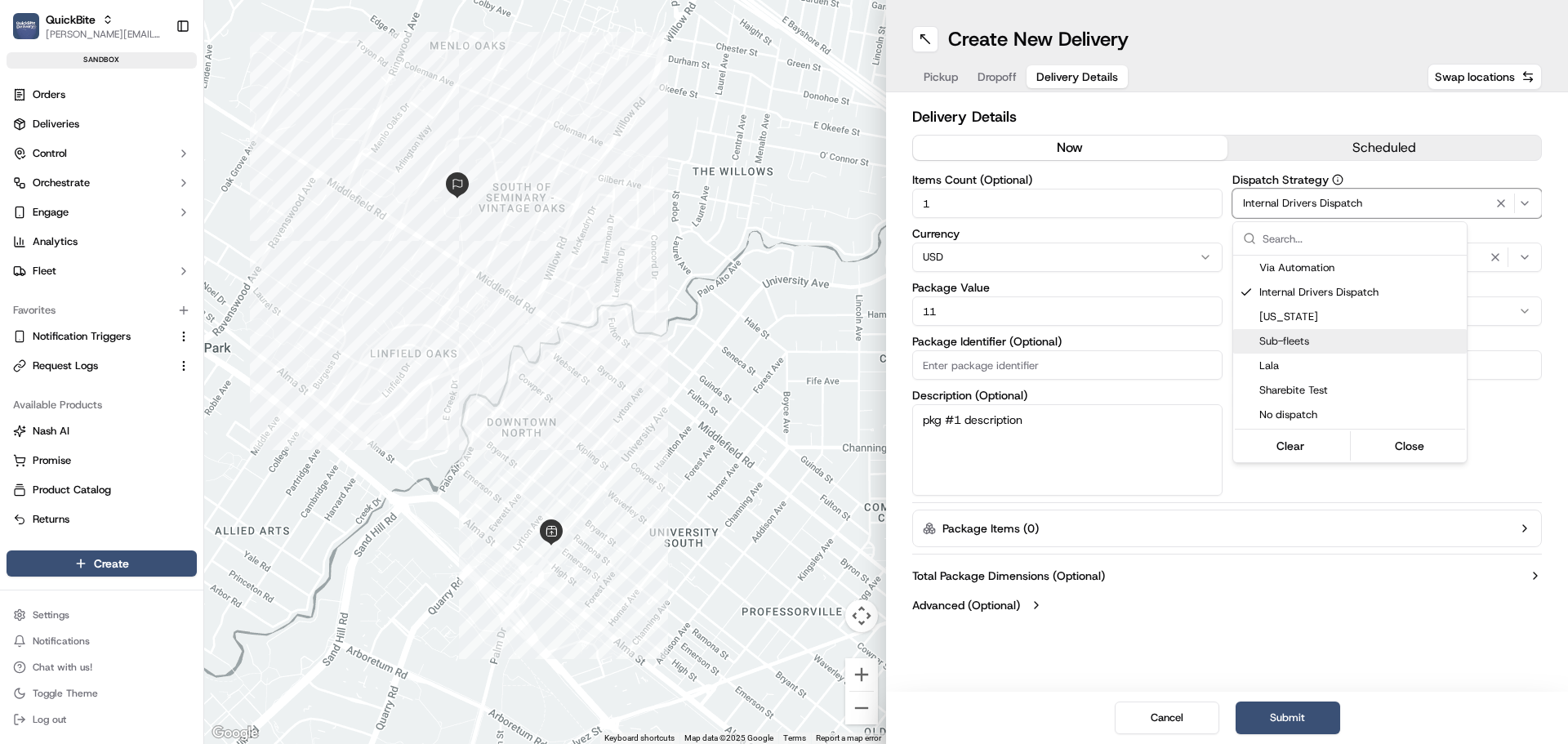
click at [1319, 341] on span "Sub-fleets" at bounding box center [1359, 341] width 200 height 15
click at [1351, 467] on html "QuickBite jeff@usenash.com Toggle Sidebar sandbox Orders Deliveries Control Orc…" at bounding box center [784, 372] width 1568 height 744
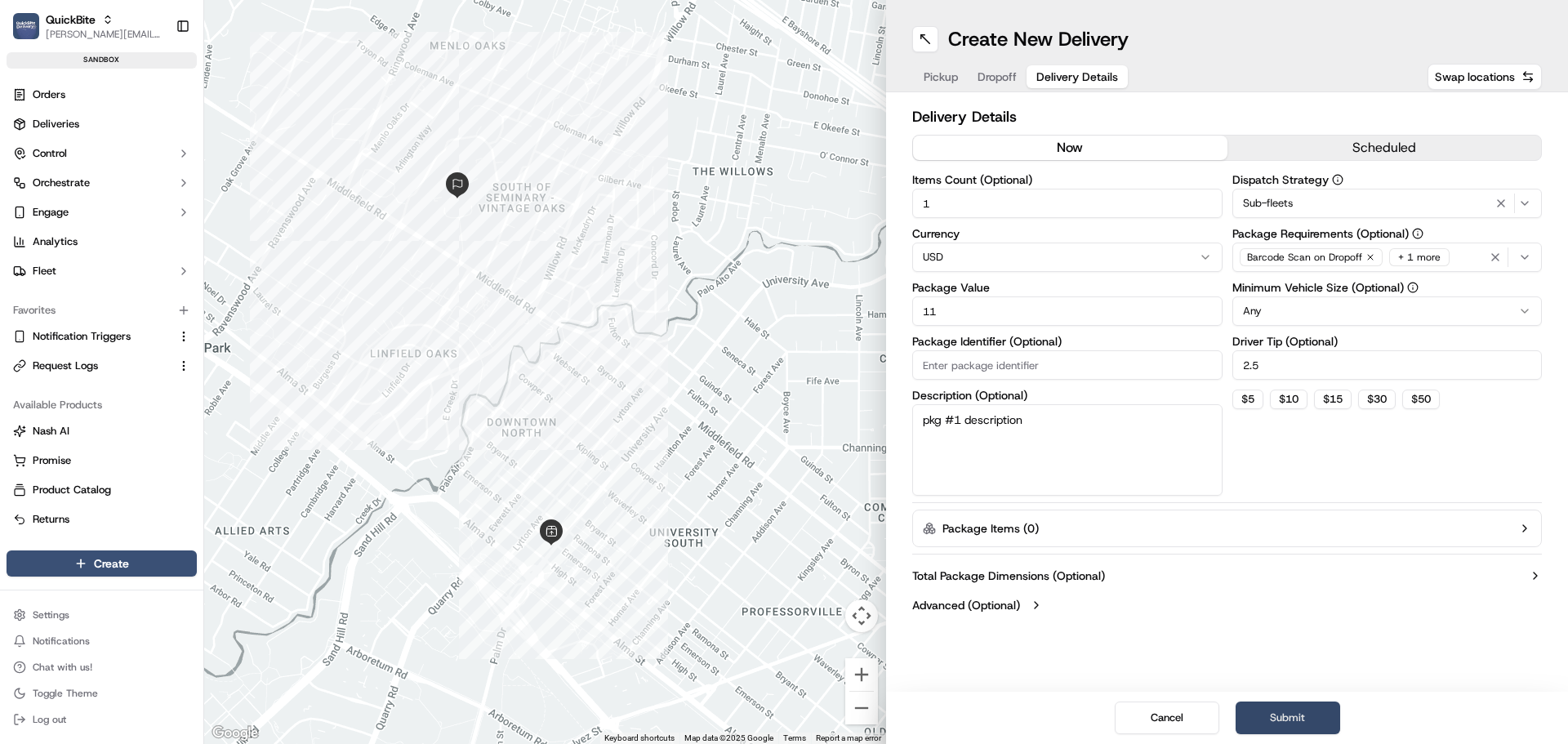
click at [1292, 722] on button "Submit" at bounding box center [1288, 718] width 105 height 33
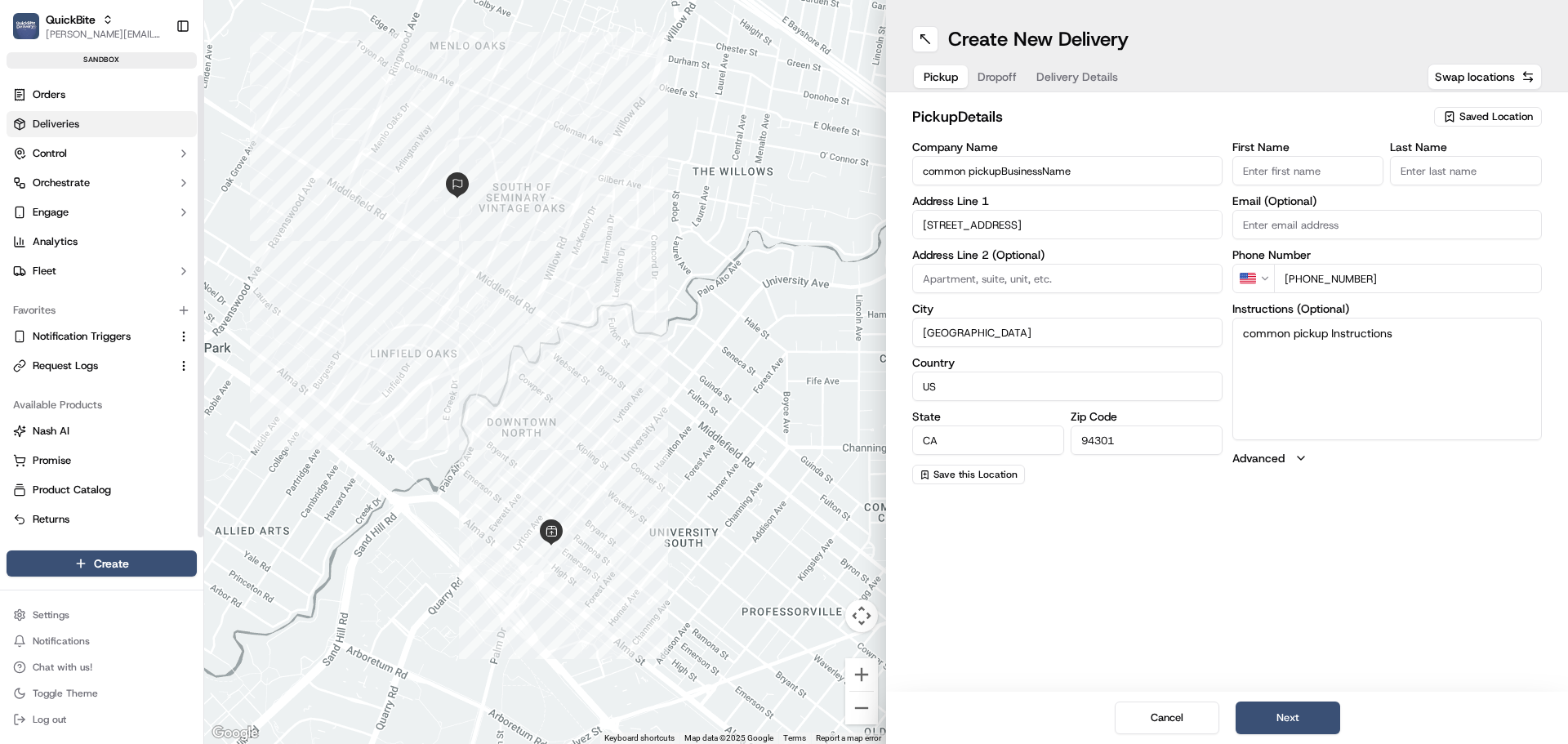
click at [72, 128] on span "Deliveries" at bounding box center [56, 124] width 46 height 15
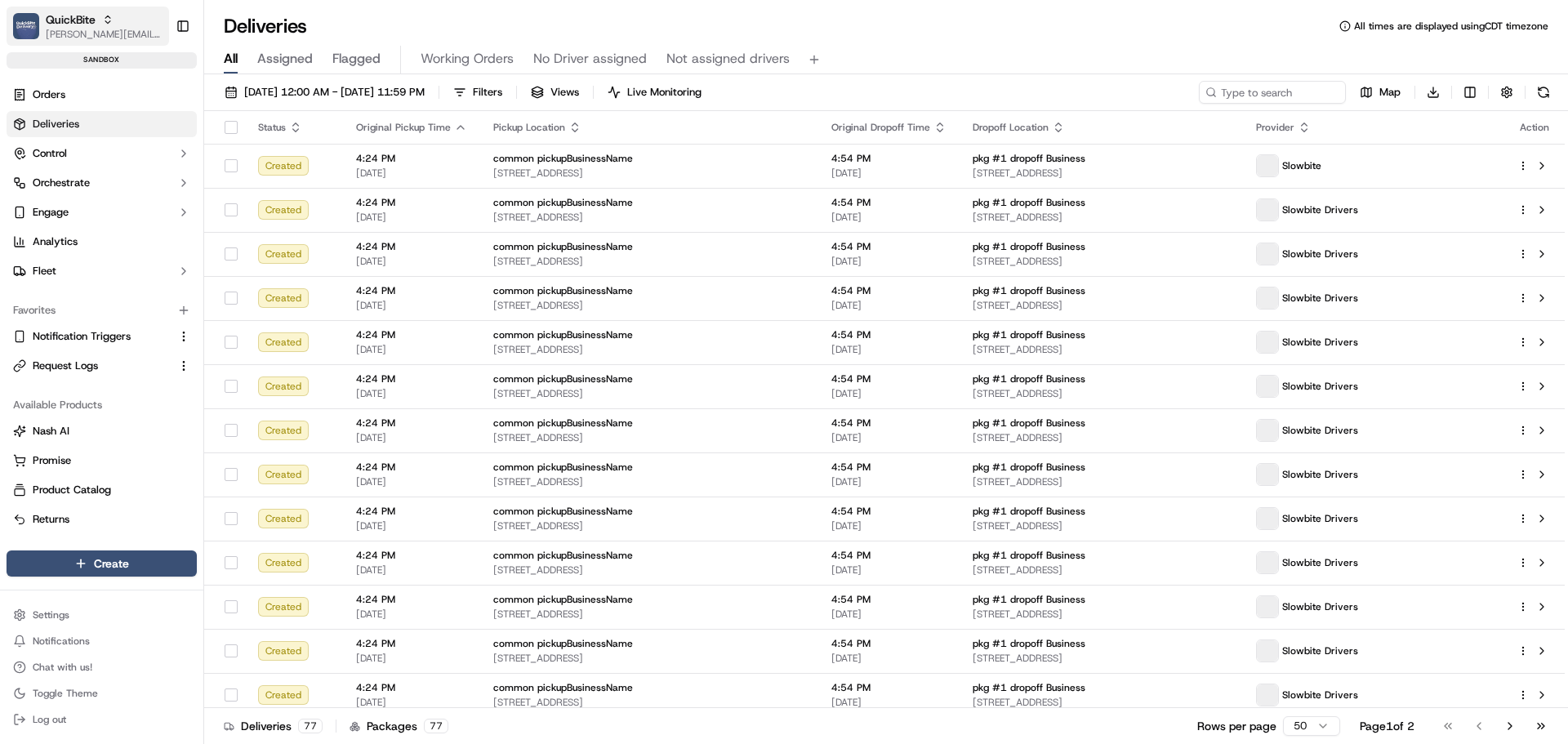
click at [89, 29] on span "[PERSON_NAME][EMAIL_ADDRESS][DOMAIN_NAME]" at bounding box center [104, 34] width 117 height 13
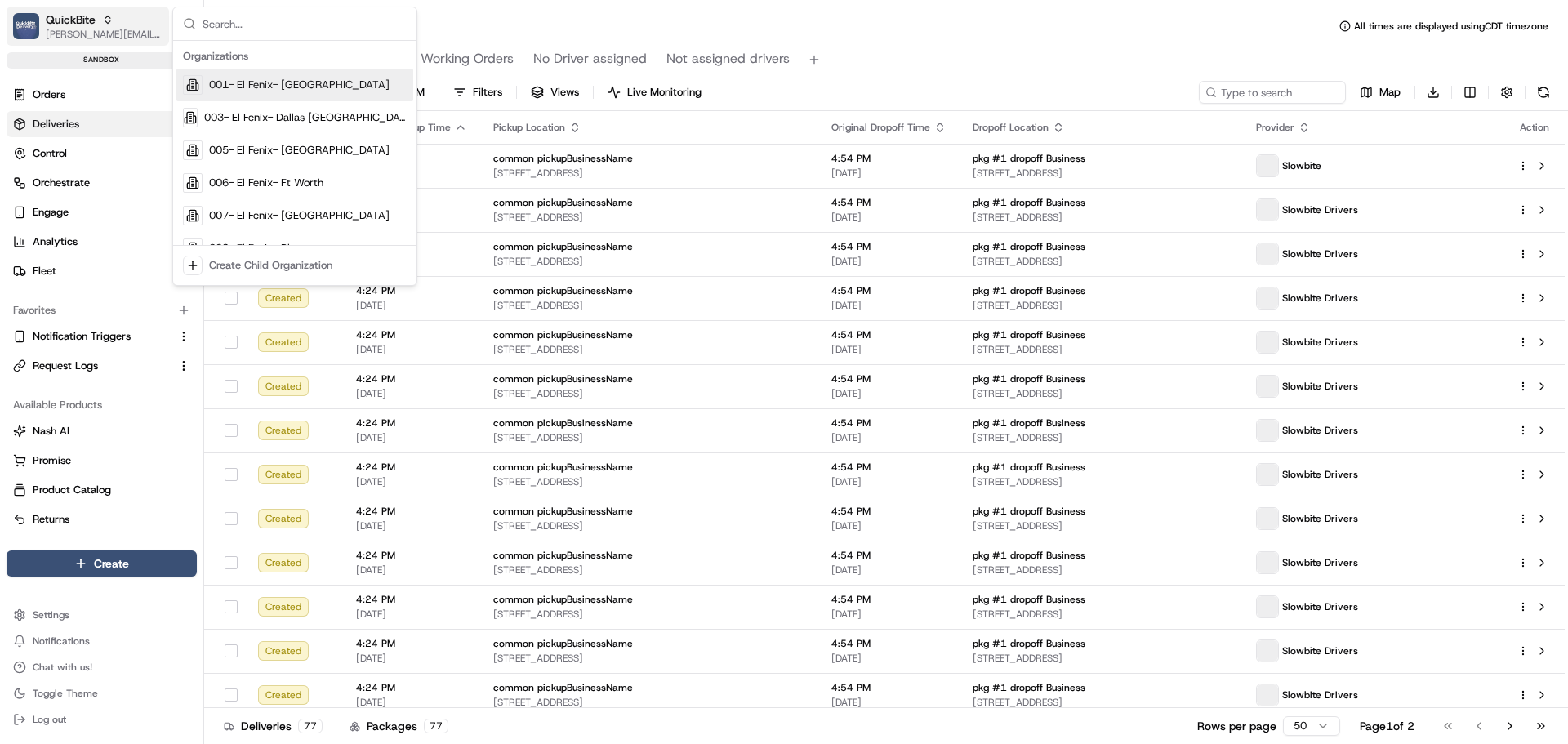
click at [80, 33] on span "[PERSON_NAME][EMAIL_ADDRESS][DOMAIN_NAME]" at bounding box center [104, 34] width 117 height 13
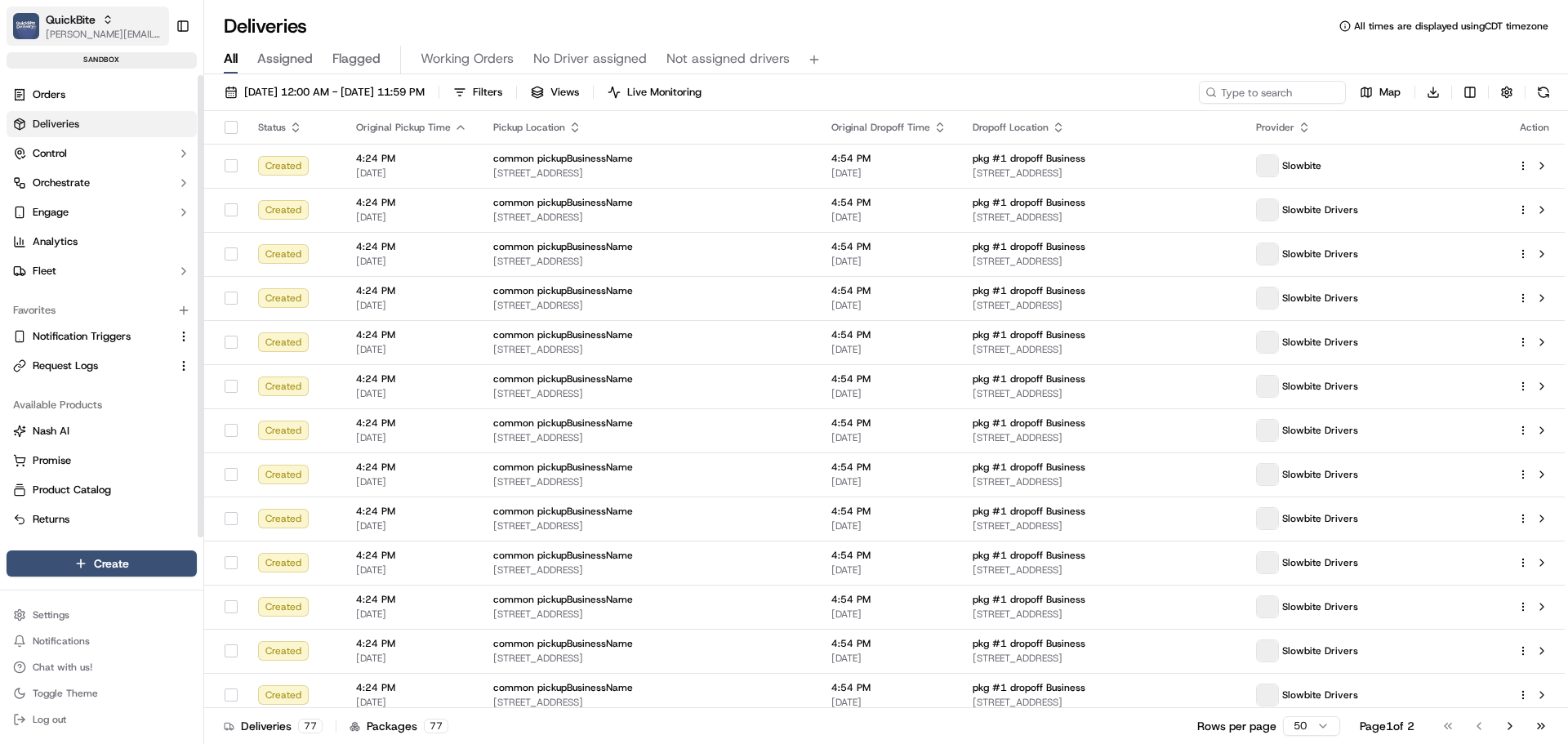
click at [72, 16] on span "QuickBite" at bounding box center [70, 19] width 49 height 16
type input "slowbite"
click at [314, 82] on div "SlowBite" at bounding box center [294, 85] width 237 height 33
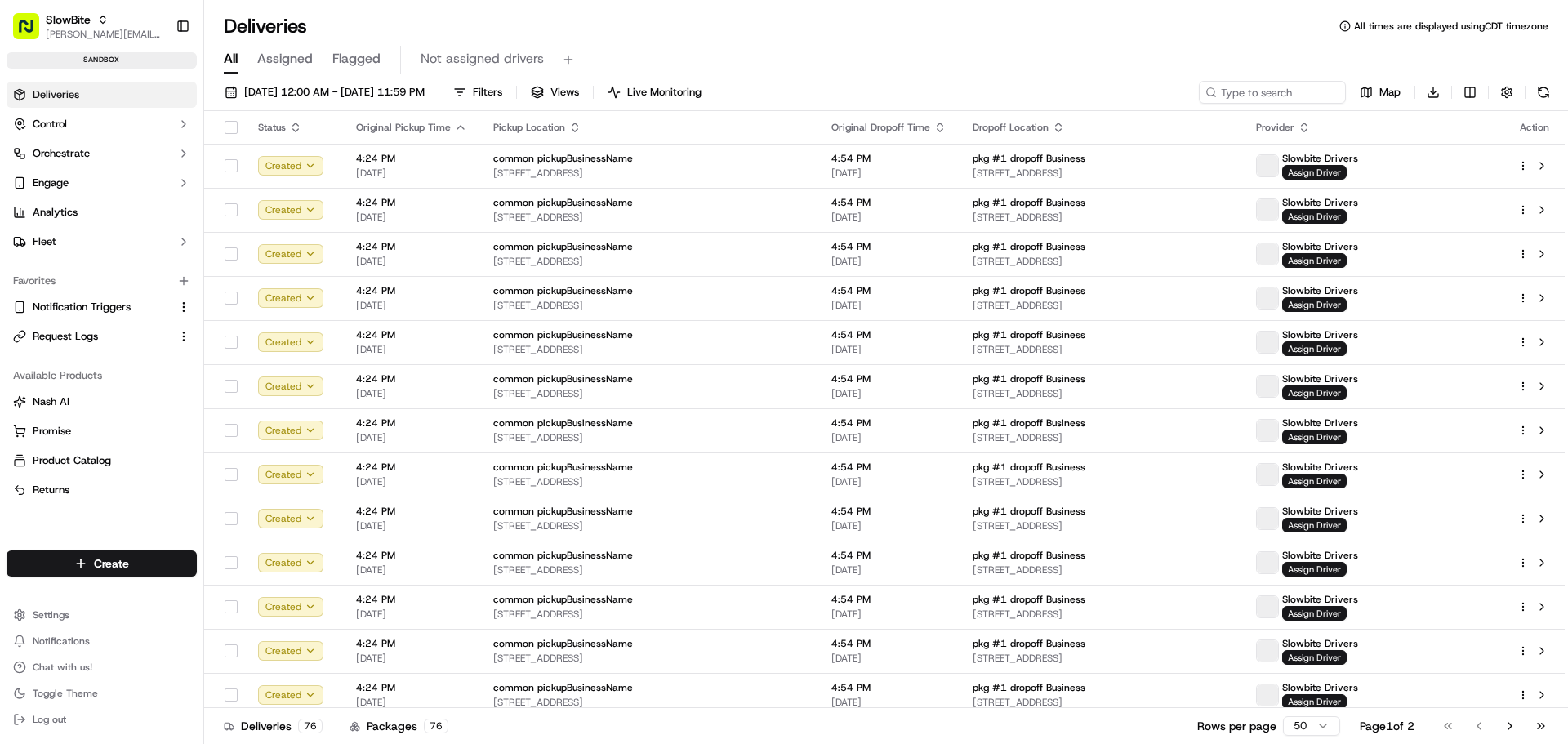
click at [79, 95] on link "Deliveries" at bounding box center [102, 94] width 190 height 26
click at [82, 34] on span "[PERSON_NAME][EMAIL_ADDRESS][DOMAIN_NAME]" at bounding box center [104, 34] width 117 height 13
type input "quickbite"
click at [287, 77] on div "QuickBite" at bounding box center [294, 85] width 237 height 33
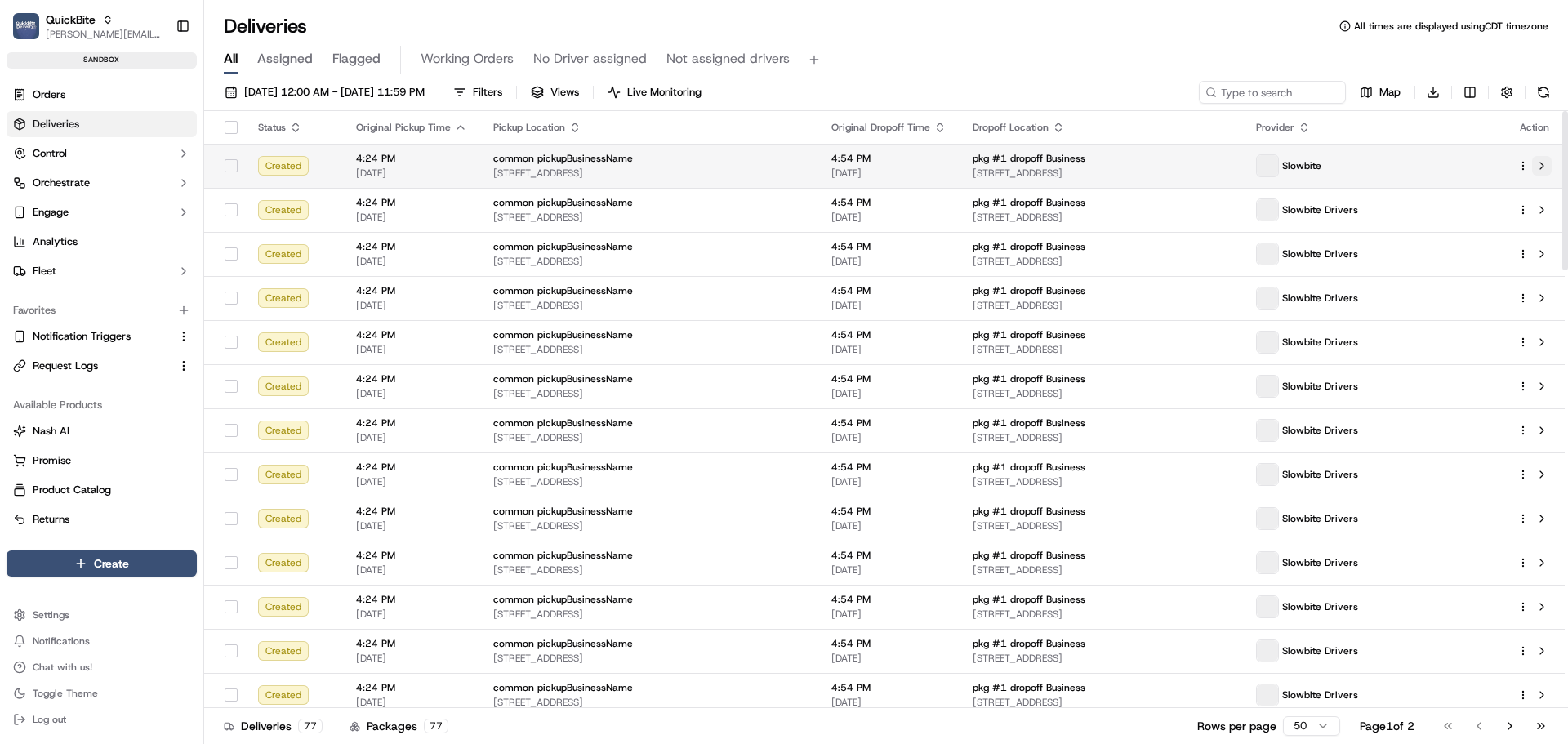
click at [1543, 162] on button at bounding box center [1542, 166] width 19 height 19
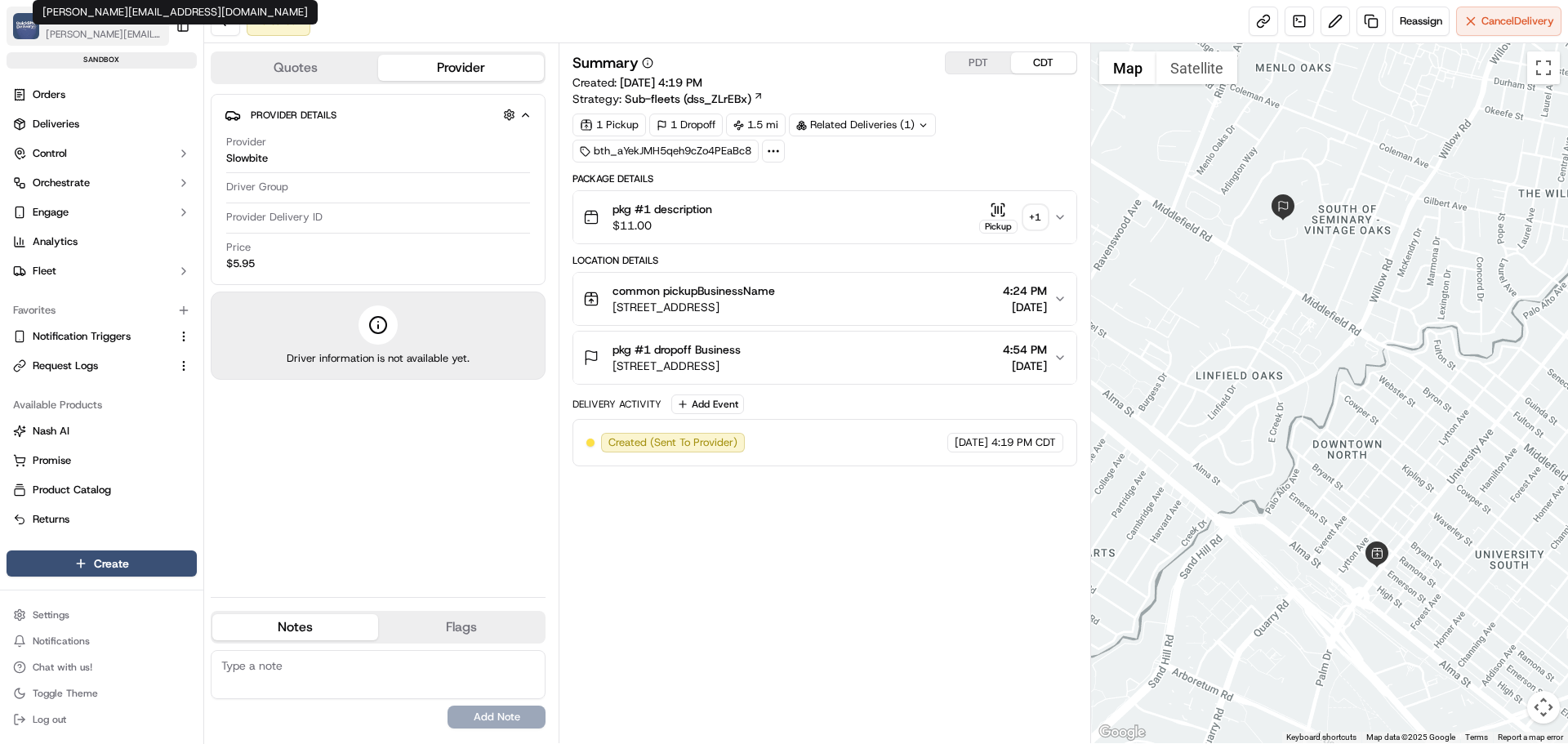
click at [78, 30] on span "[PERSON_NAME][EMAIL_ADDRESS][DOMAIN_NAME]" at bounding box center [104, 34] width 117 height 13
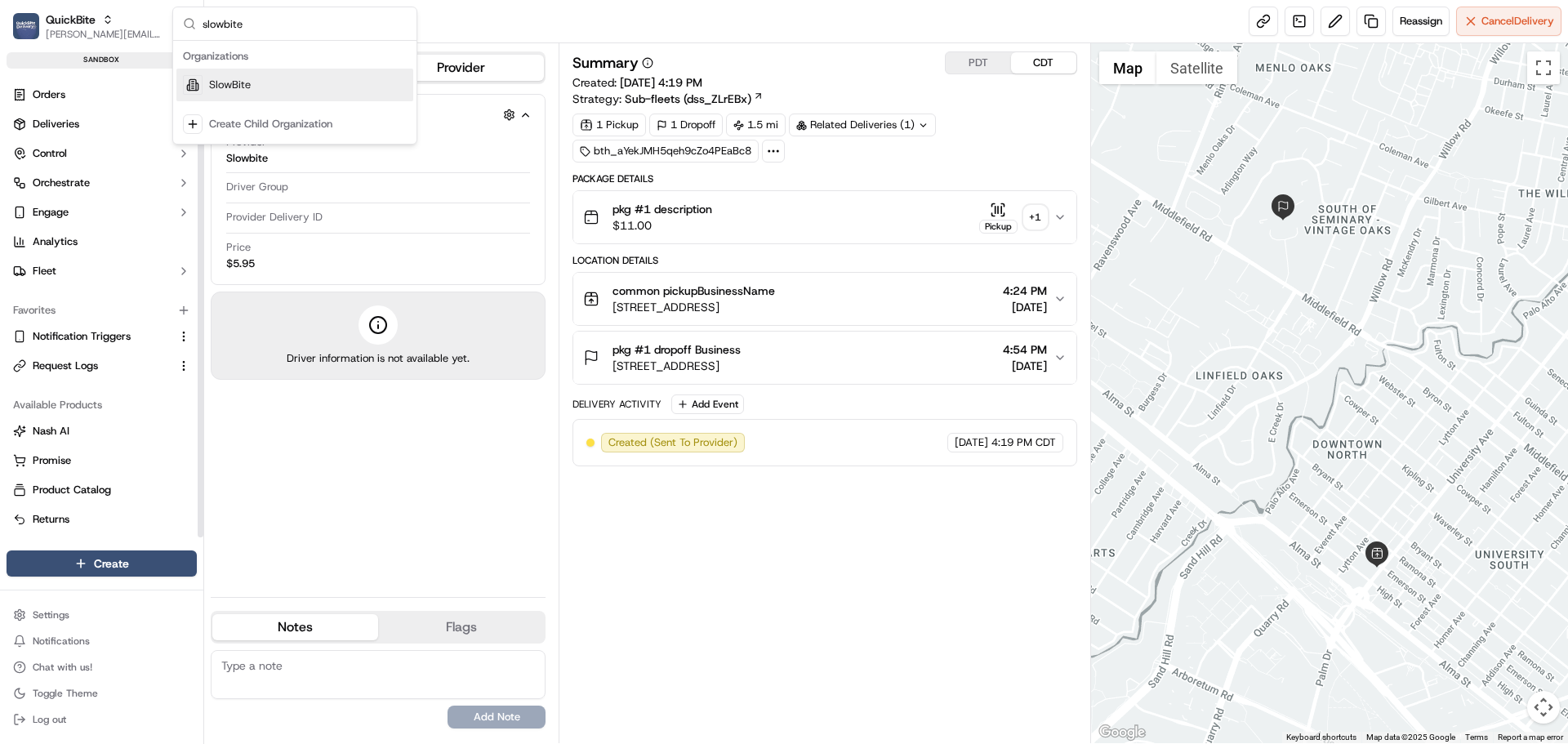
type input "slowbite"
click at [224, 85] on span "SlowBite" at bounding box center [230, 84] width 42 height 15
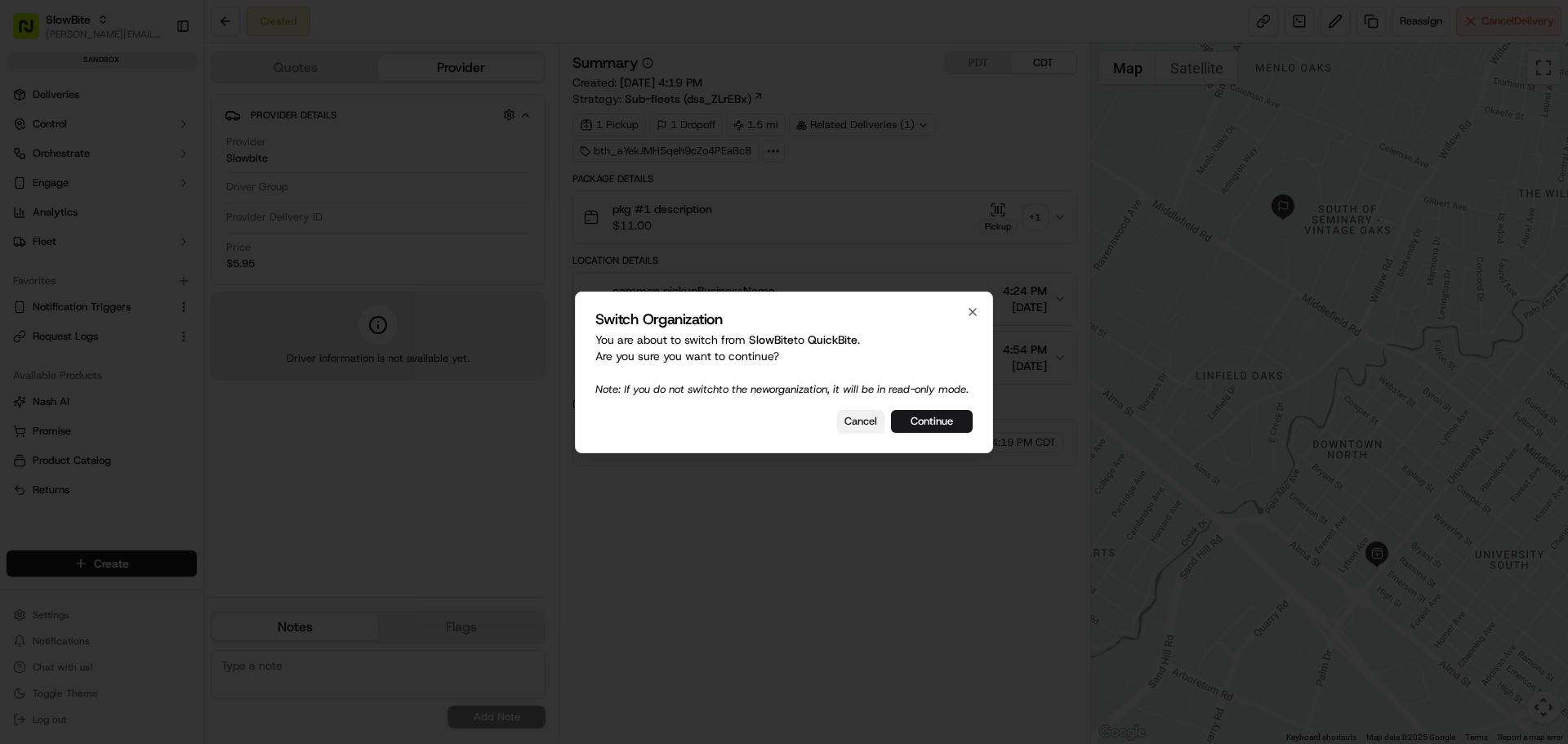
click at [855, 431] on button "Cancel" at bounding box center [860, 421] width 47 height 23
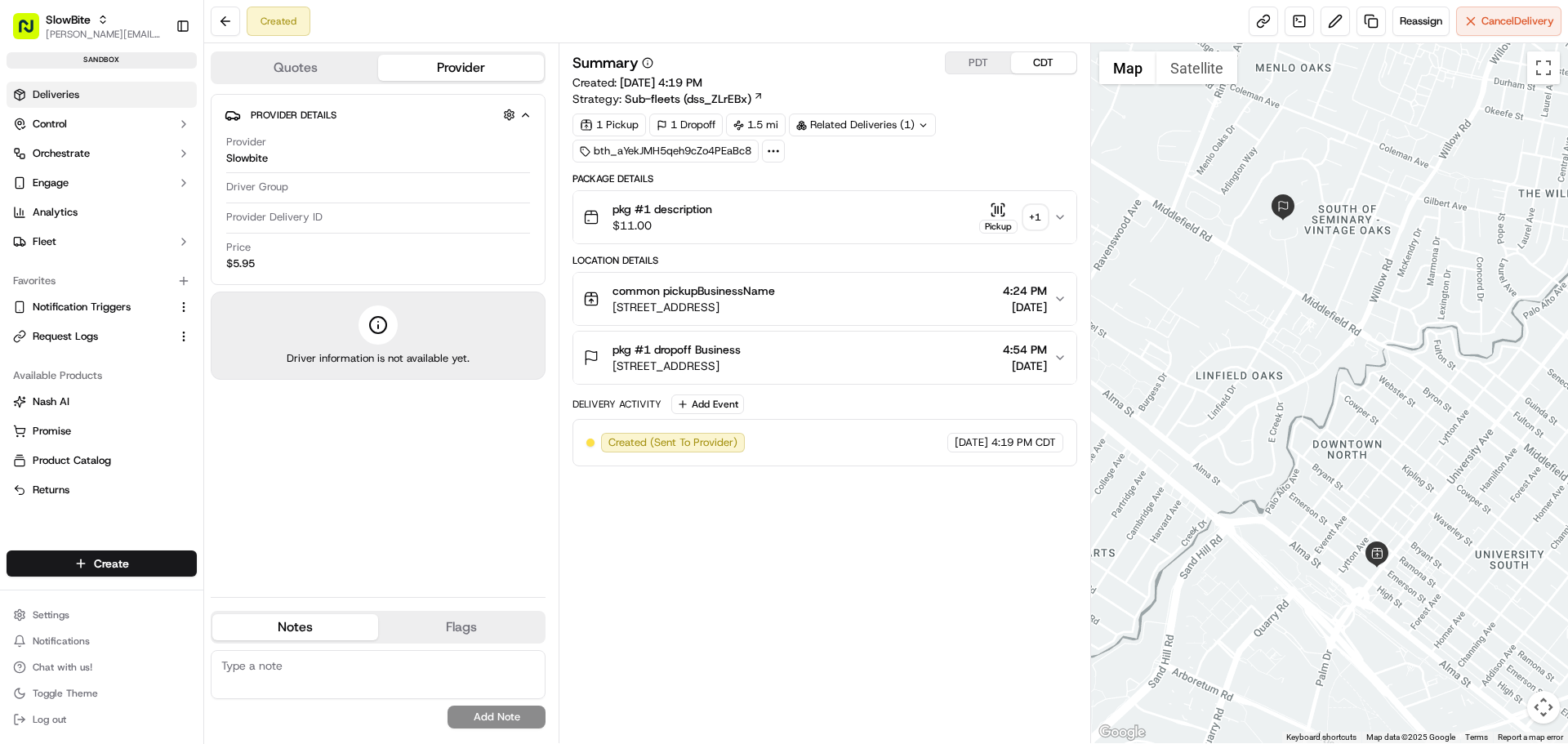
click at [82, 101] on link "Deliveries" at bounding box center [102, 94] width 190 height 26
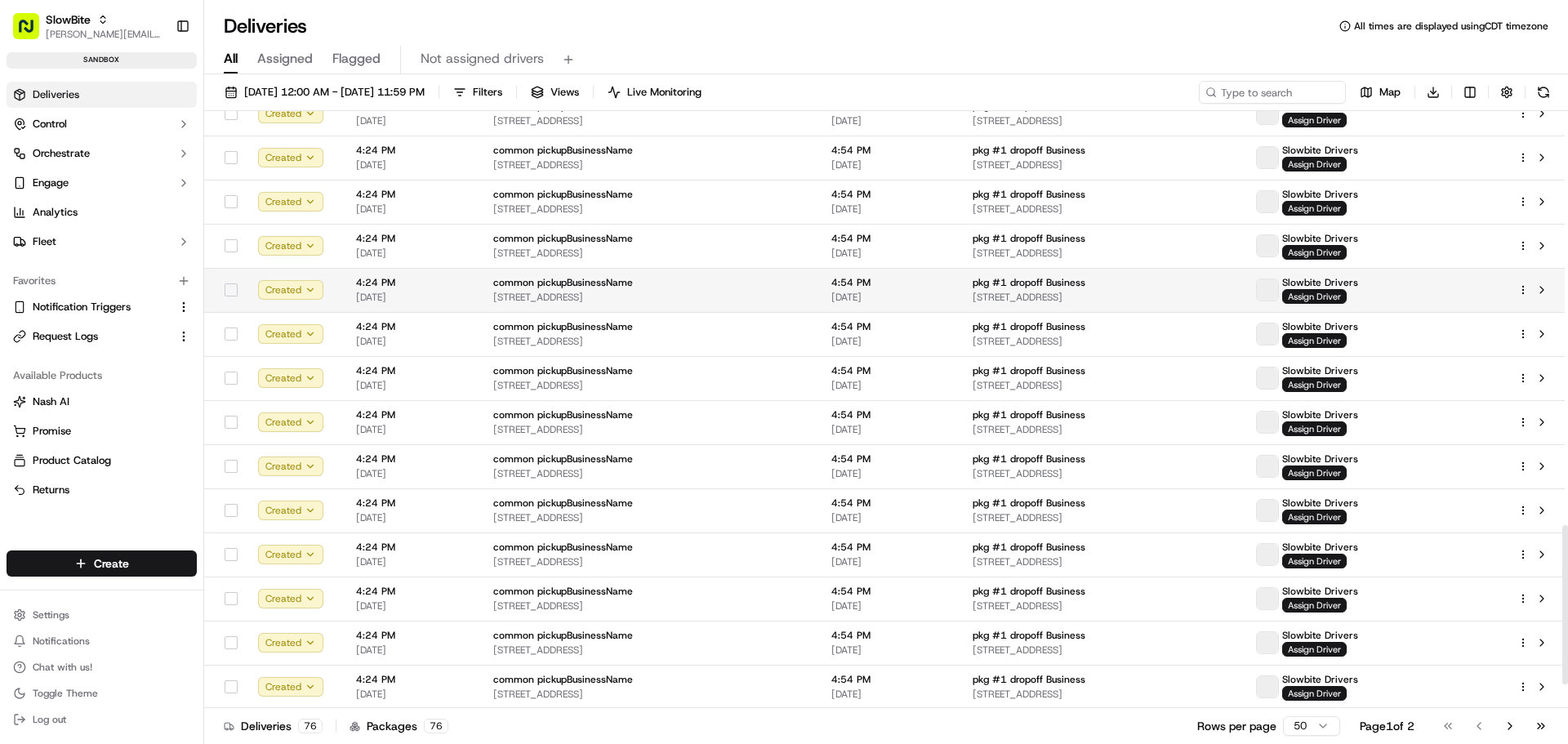
scroll to position [1641, 0]
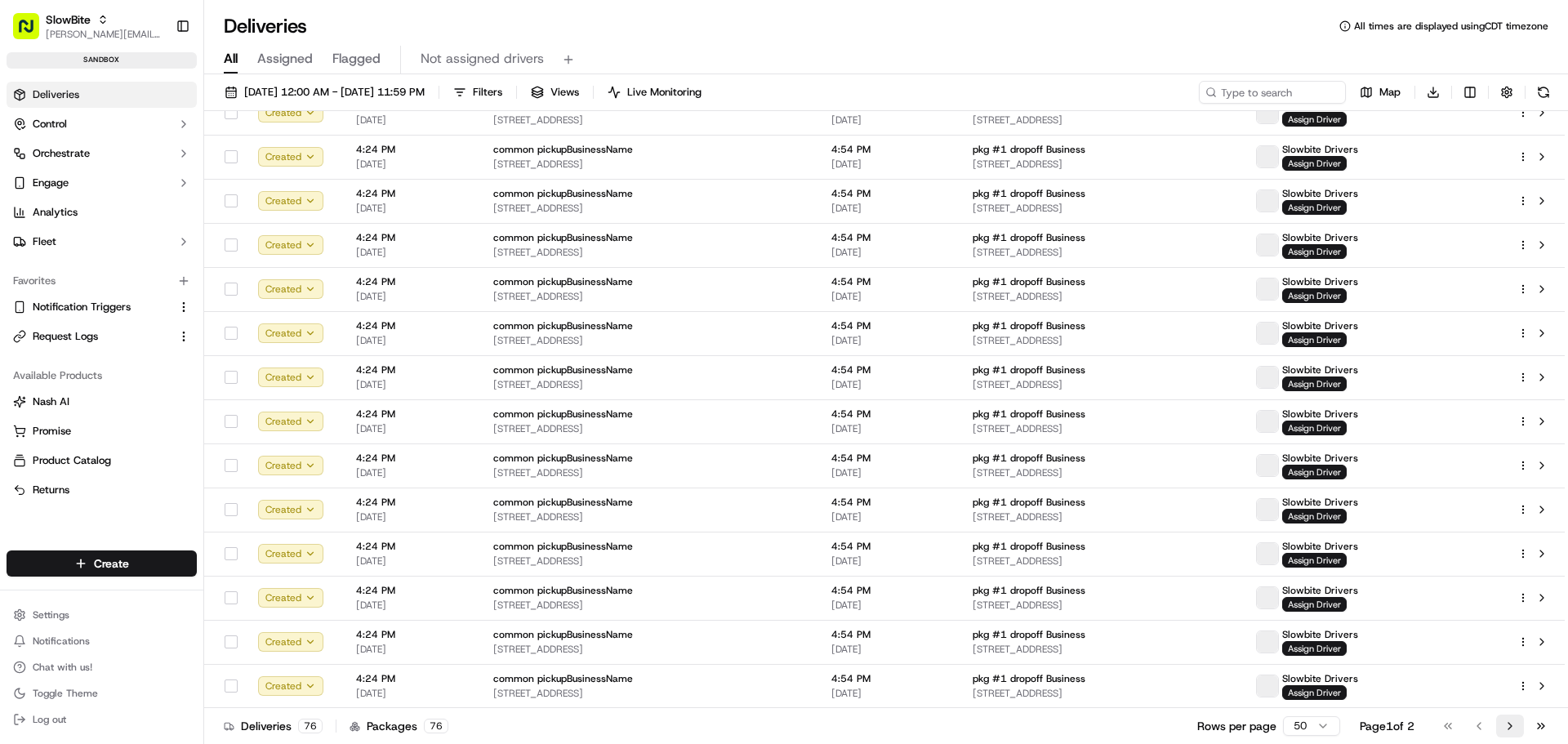
click at [1510, 723] on button "Go to next page" at bounding box center [1510, 727] width 28 height 23
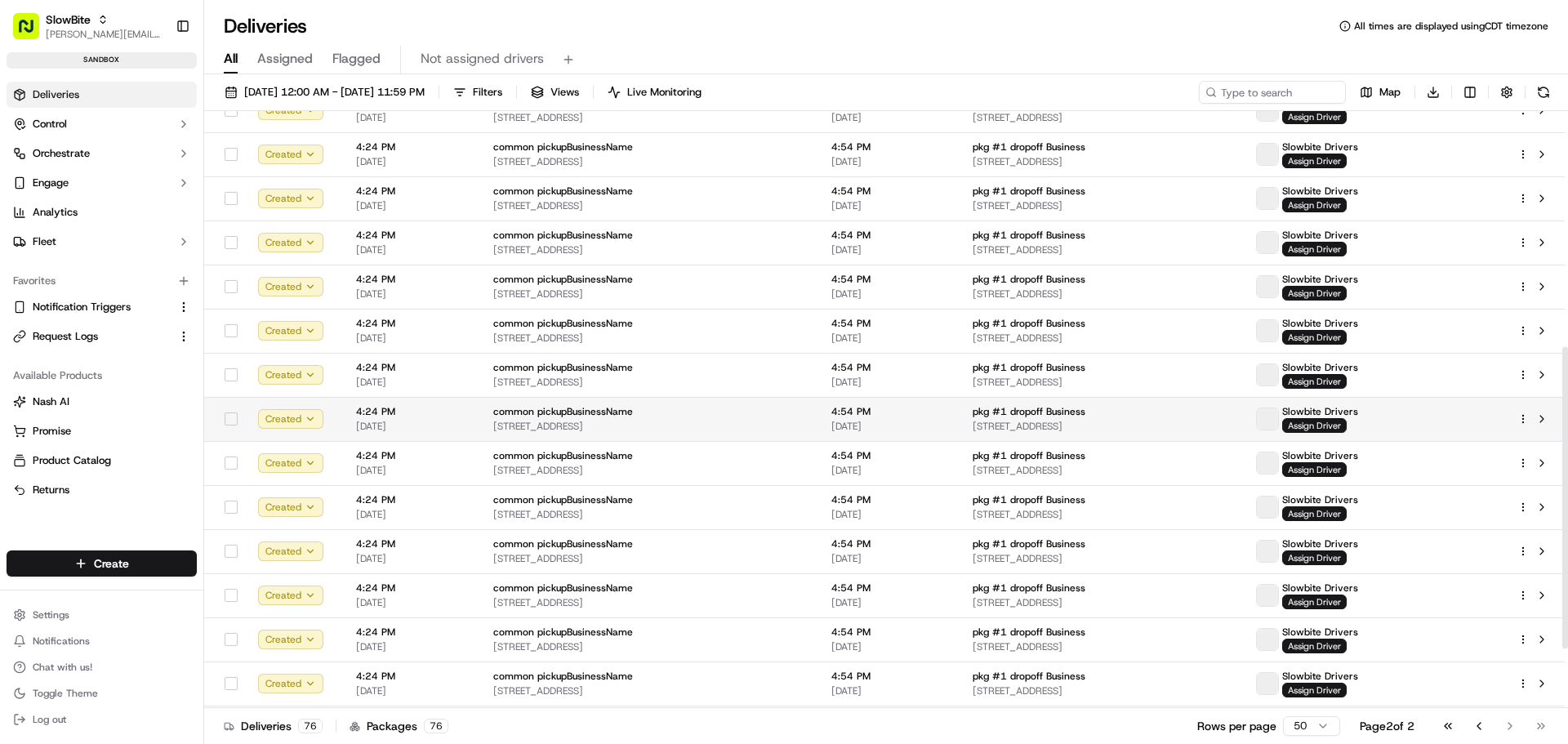
scroll to position [582, 0]
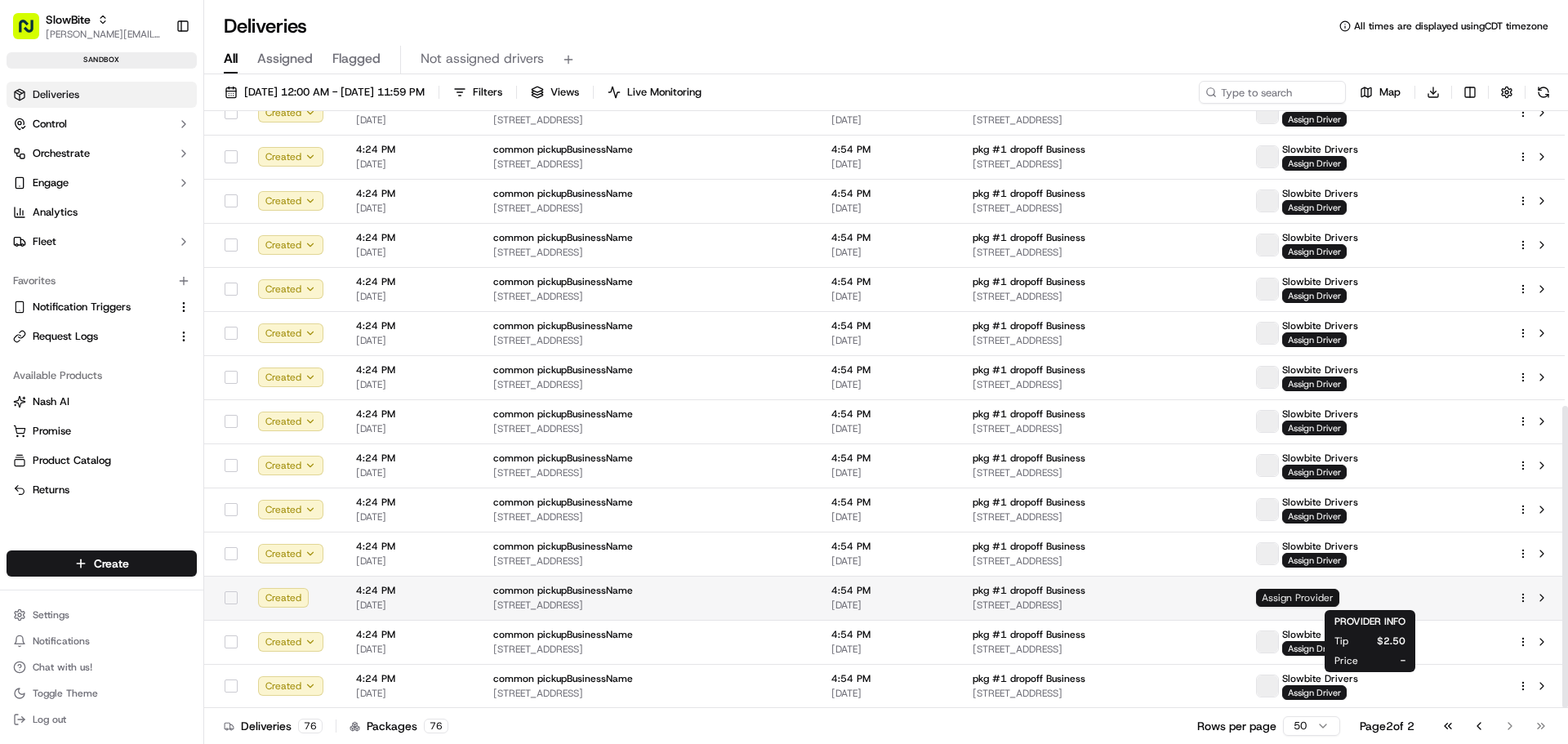
click at [1339, 595] on span "Assign Provider" at bounding box center [1298, 598] width 83 height 18
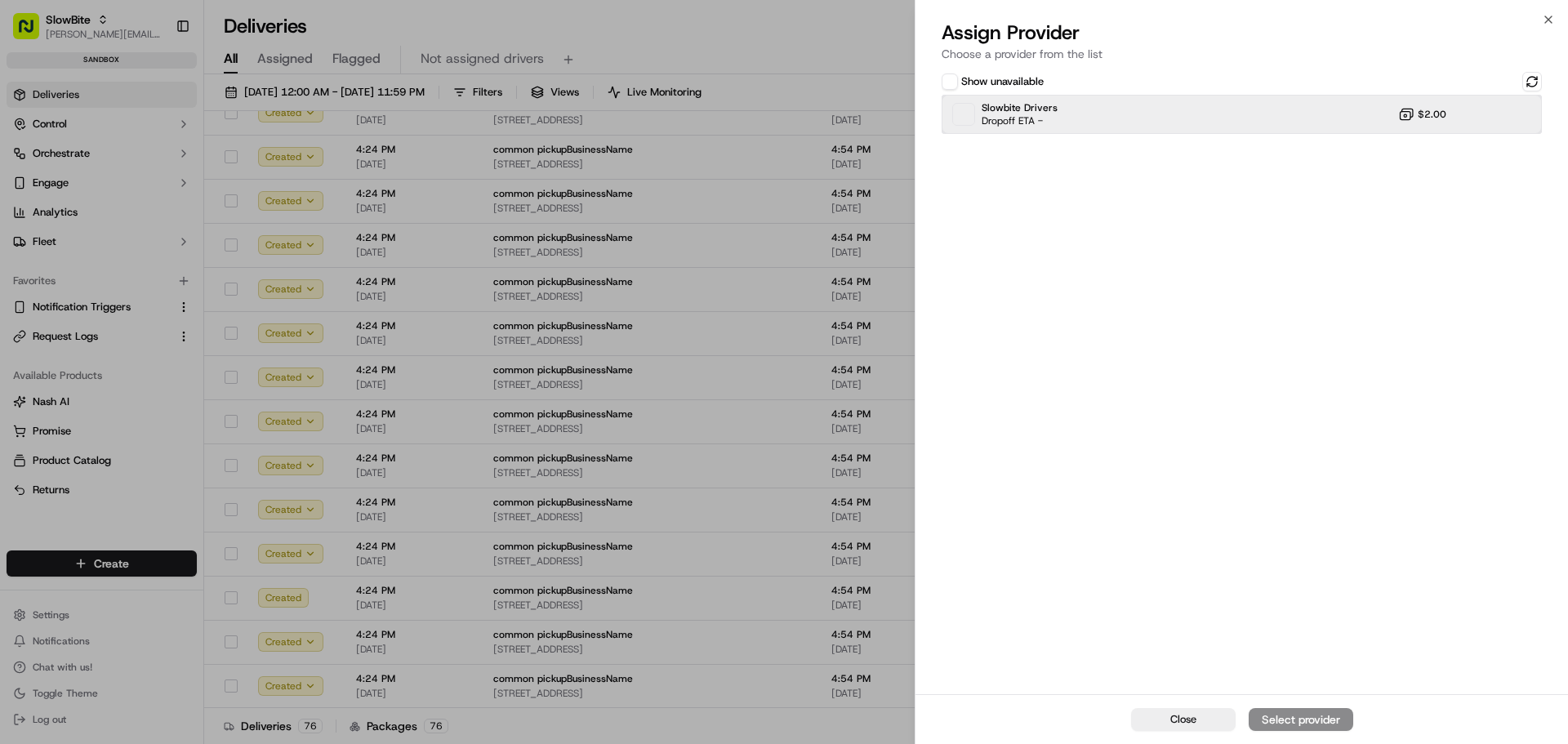
click at [1084, 122] on div "Slowbite Drivers Dropoff ETA - $2.00" at bounding box center [1242, 114] width 600 height 39
click at [1307, 722] on div "Assign Provider" at bounding box center [1301, 719] width 80 height 16
click at [1166, 715] on button "Close" at bounding box center [1184, 720] width 105 height 23
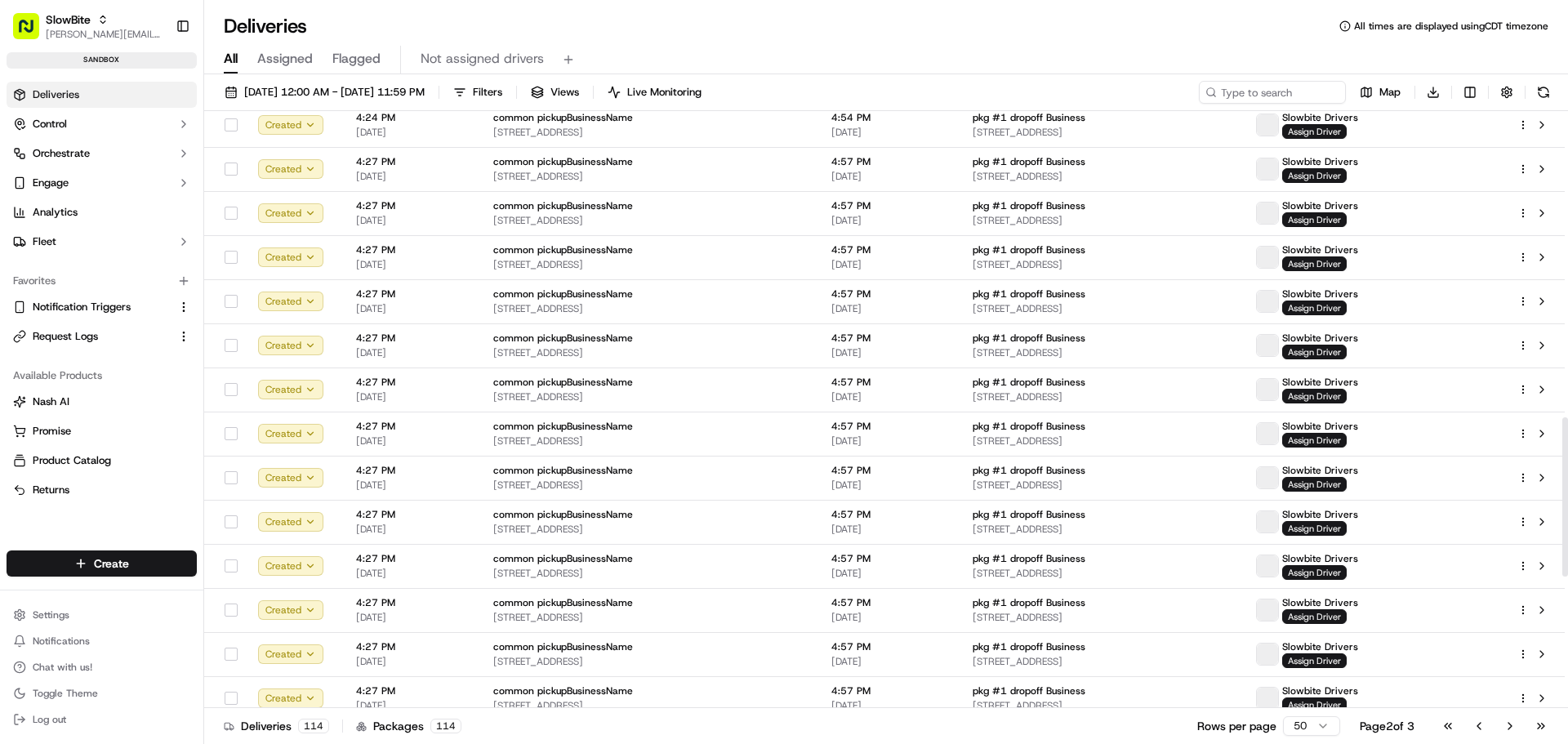
scroll to position [1641, 0]
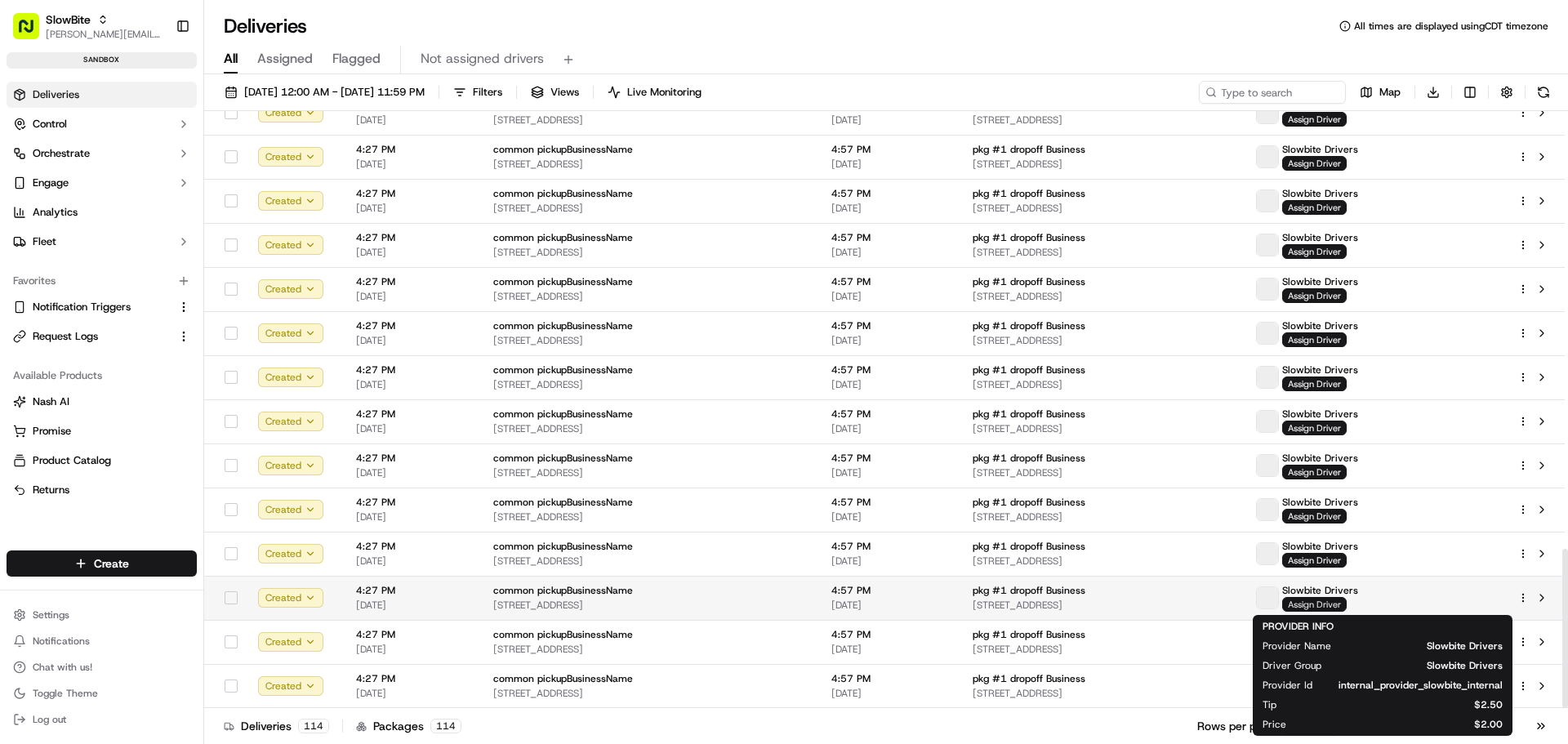
click at [1346, 602] on span "Assign Driver" at bounding box center [1314, 604] width 65 height 15
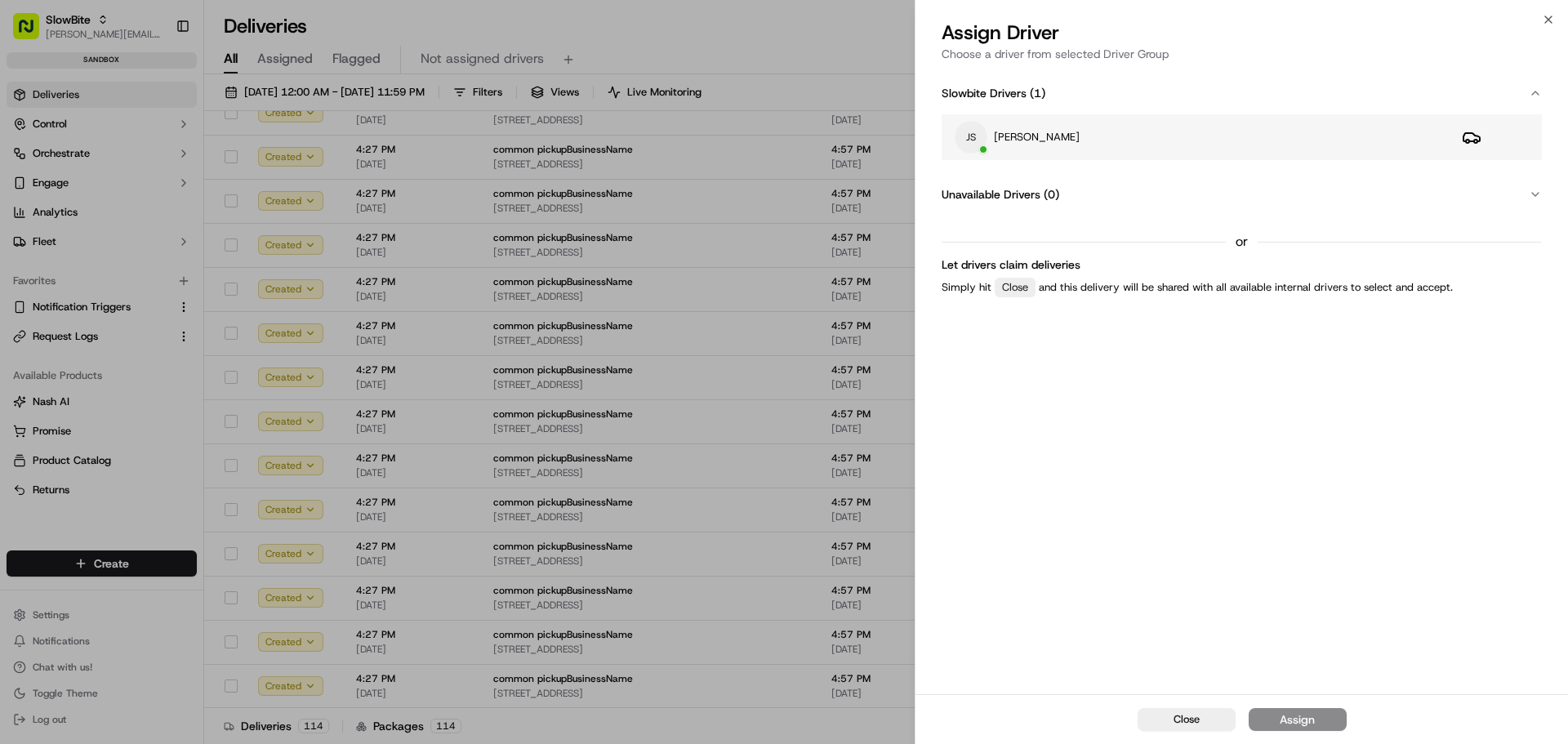
click at [1086, 140] on div "JS Jeff Sasse" at bounding box center [1195, 138] width 481 height 33
click at [1309, 714] on div "Assign" at bounding box center [1297, 719] width 35 height 16
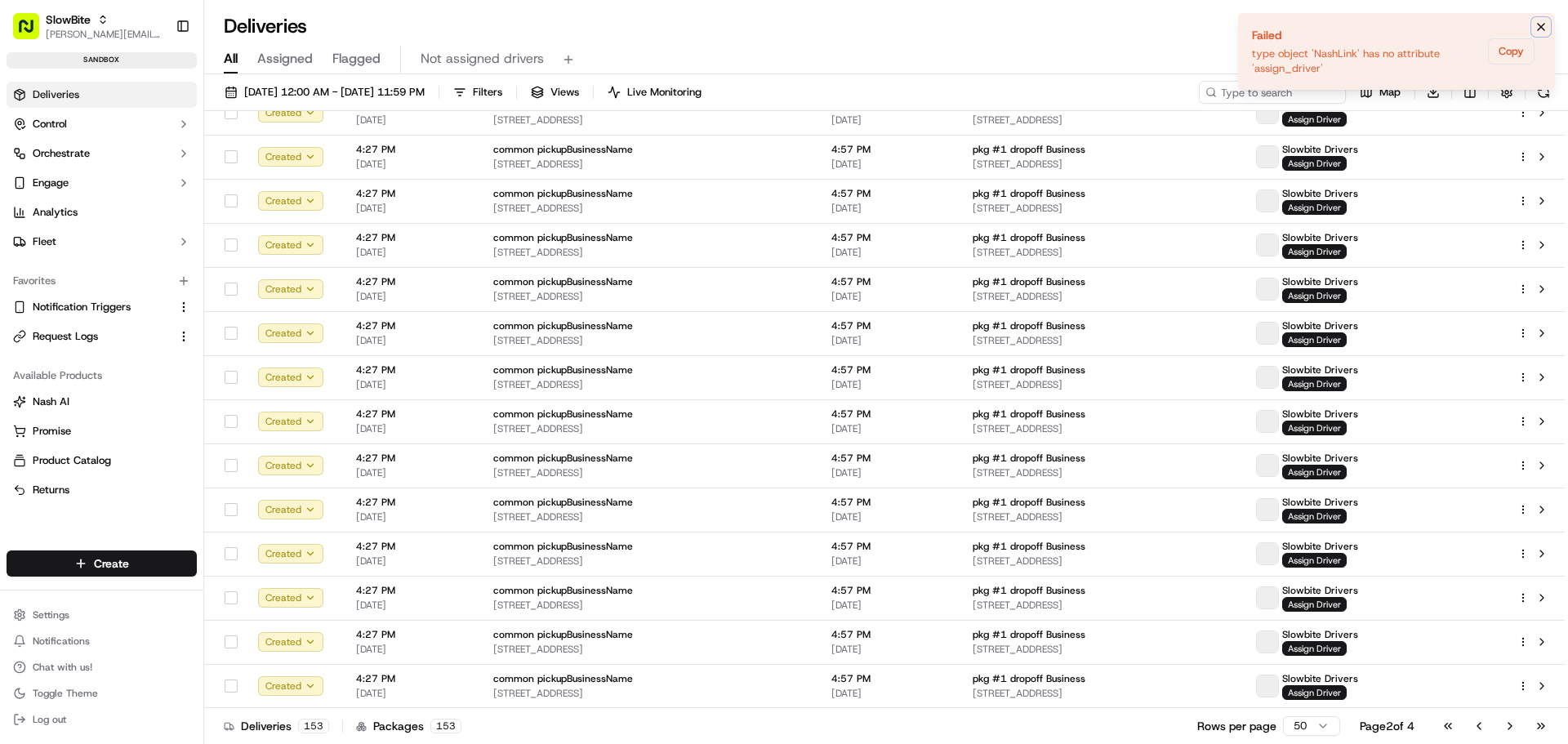
click at [1541, 24] on icon "Notifications (F8)" at bounding box center [1540, 26] width 13 height 13
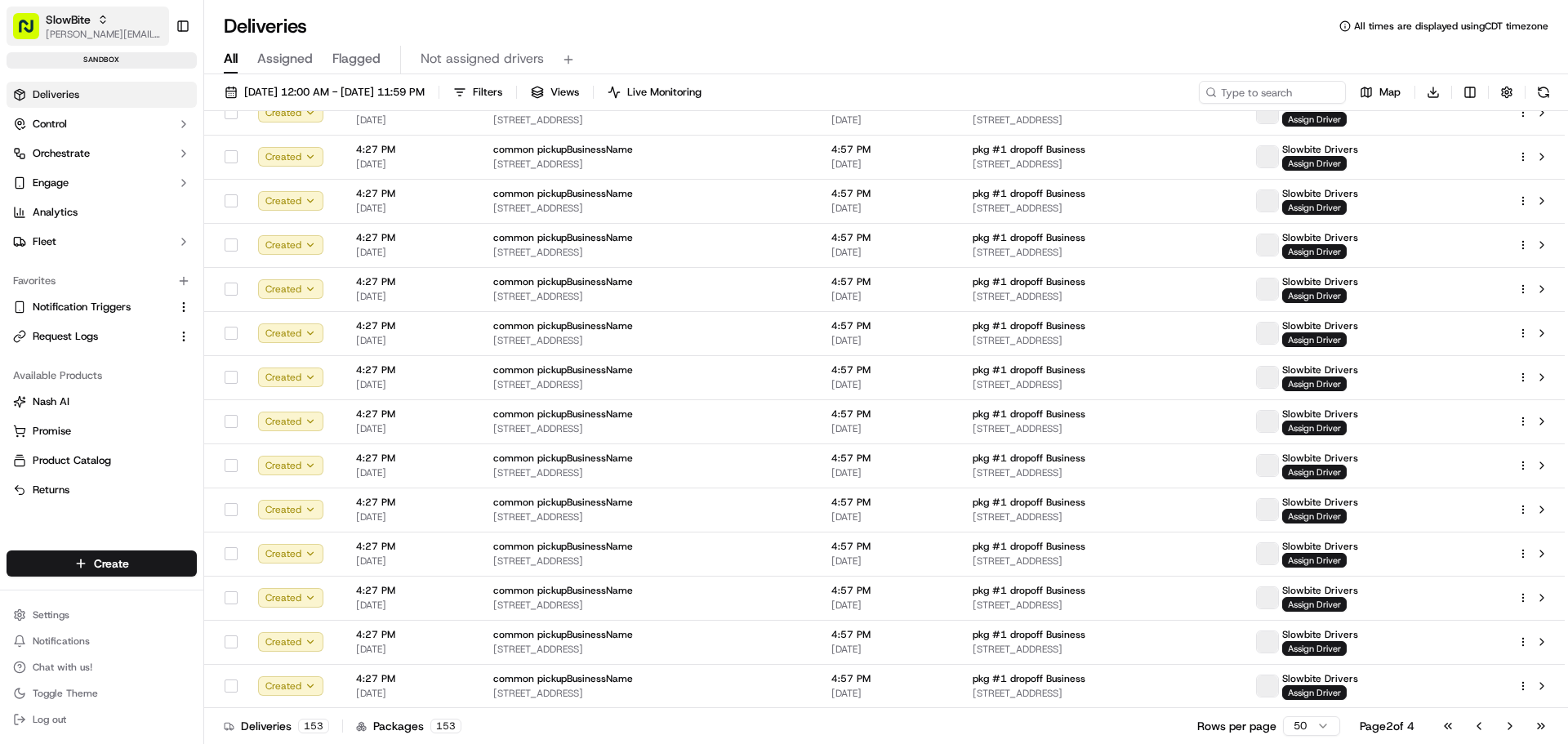
click at [88, 28] on span "[PERSON_NAME][EMAIL_ADDRESS][DOMAIN_NAME]" at bounding box center [104, 34] width 117 height 13
type input "quickbite"
click at [358, 88] on div "QuickBite" at bounding box center [294, 85] width 237 height 33
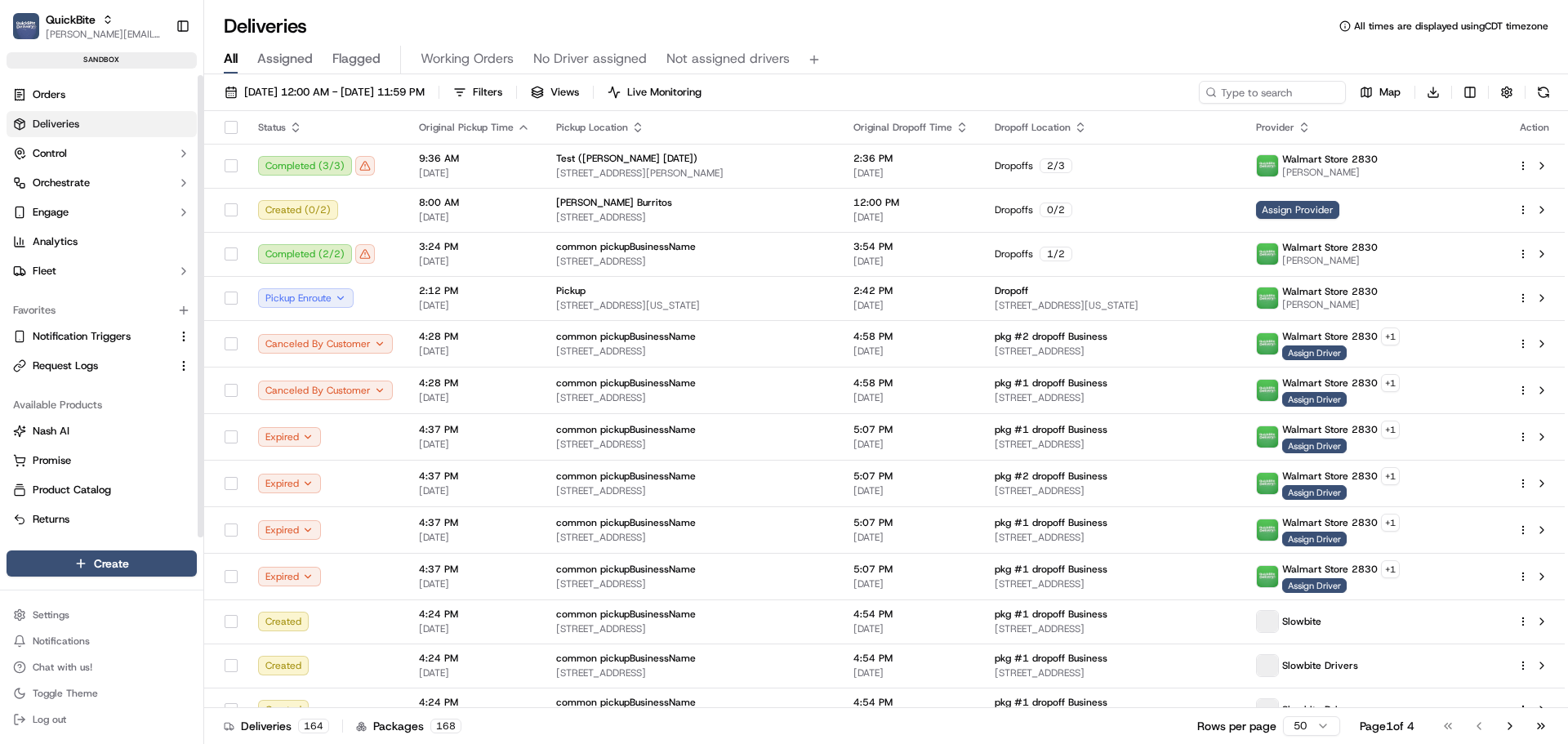
click at [79, 119] on link "Deliveries" at bounding box center [102, 124] width 190 height 26
click at [341, 96] on span "09/01/2025 12:00 AM - 09/16/2025 11:59 PM" at bounding box center [334, 92] width 180 height 15
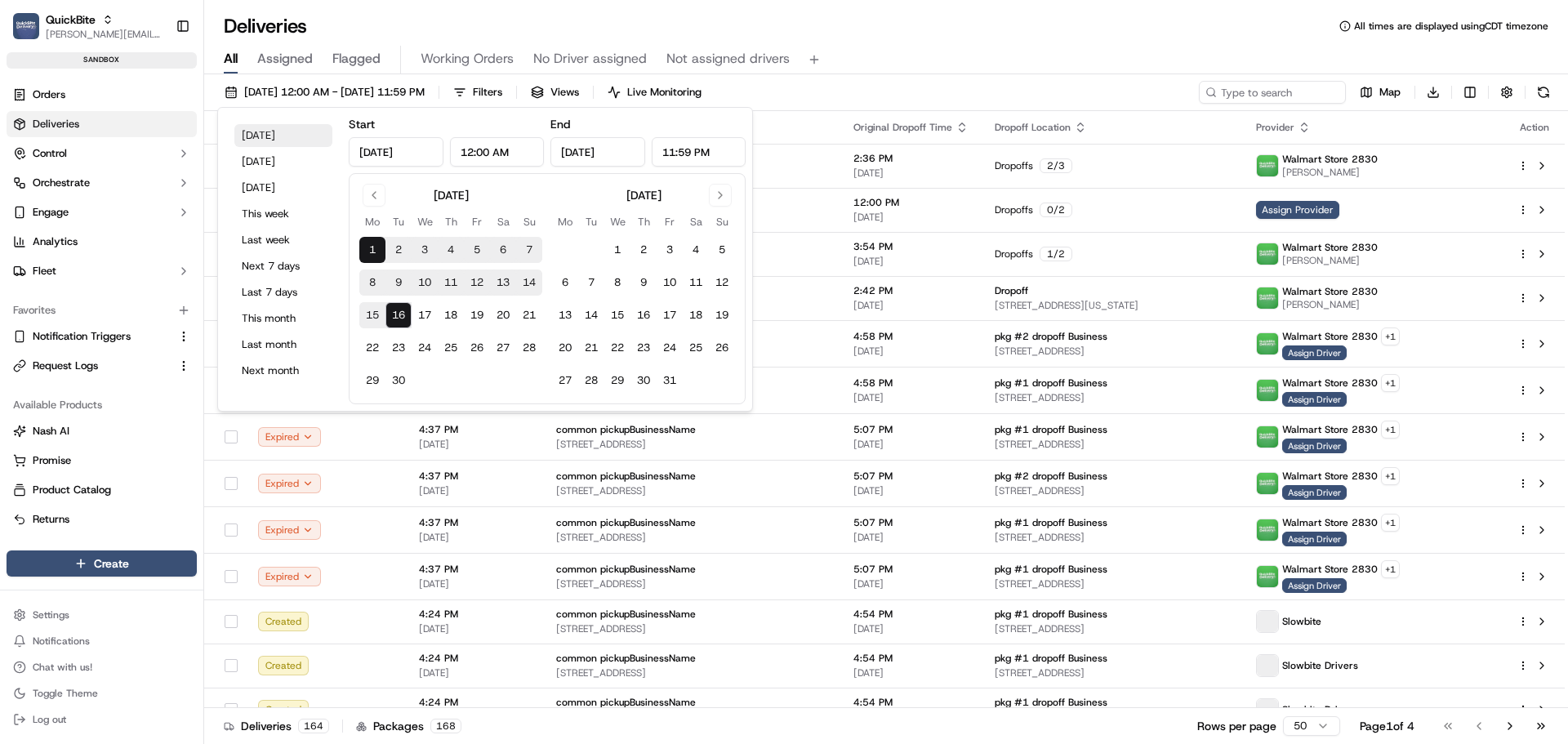
click at [268, 142] on button "Today" at bounding box center [283, 136] width 98 height 23
type input "Sep 16, 2025"
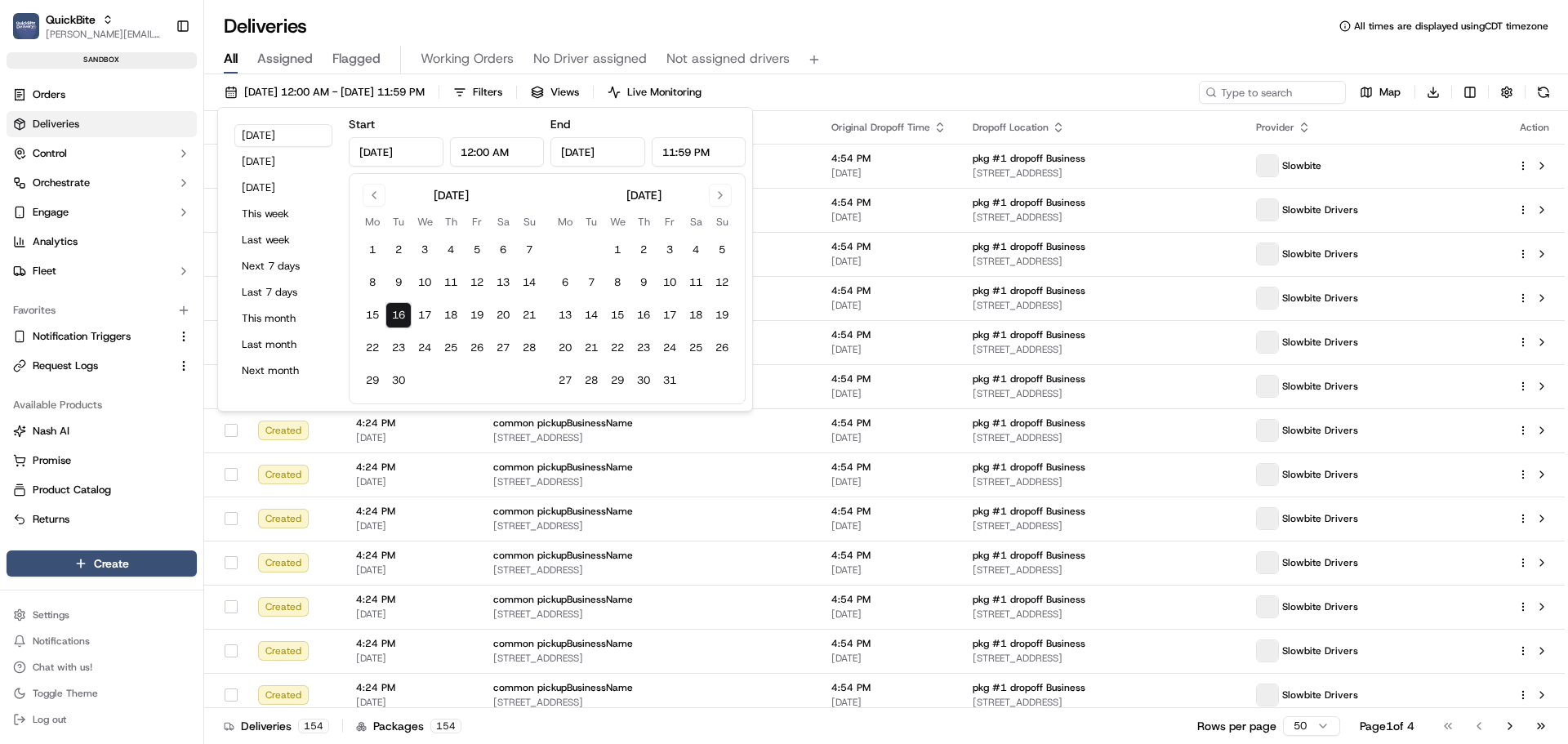
click at [967, 46] on div "All Assigned Flagged Working Orders No Driver assigned Not assigned drivers" at bounding box center [886, 60] width 1364 height 29
